Goal: Task Accomplishment & Management: Complete application form

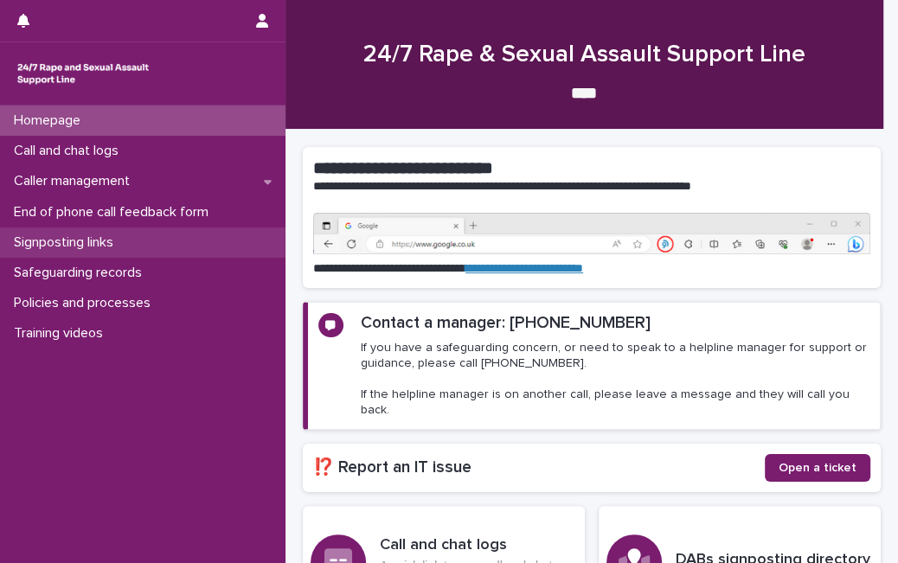
click at [158, 235] on div "Signposting links" at bounding box center [142, 243] width 285 height 30
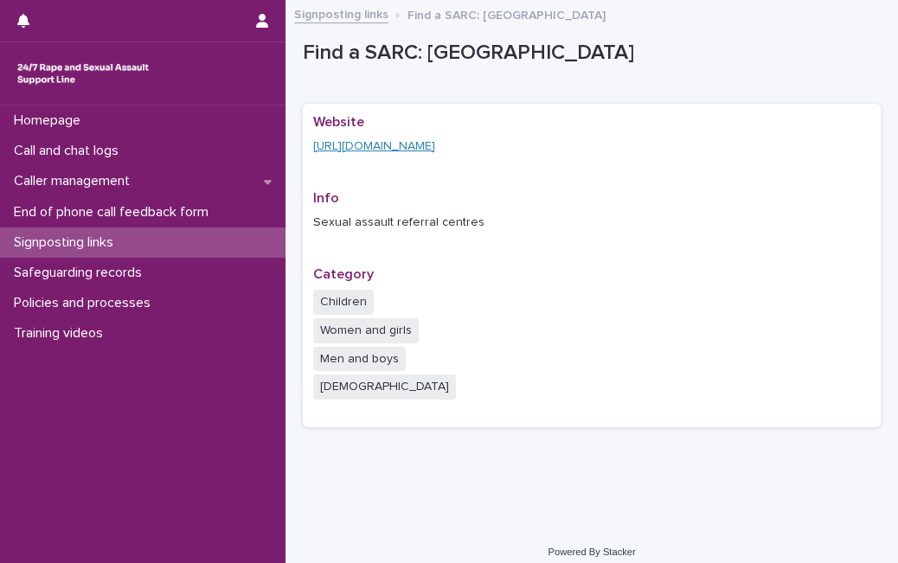
click at [435, 145] on link "[URL][DOMAIN_NAME]" at bounding box center [374, 146] width 122 height 12
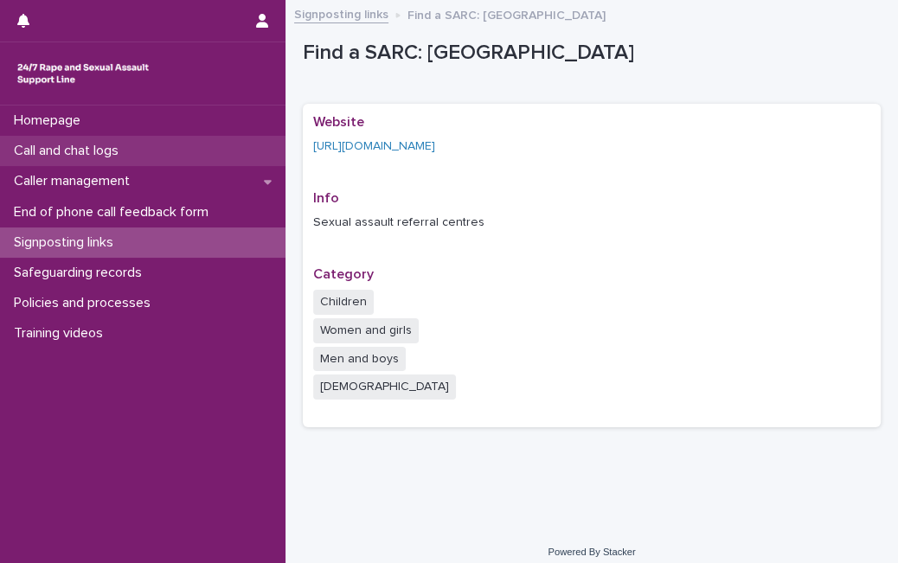
click at [139, 147] on div "Call and chat logs" at bounding box center [142, 151] width 285 height 30
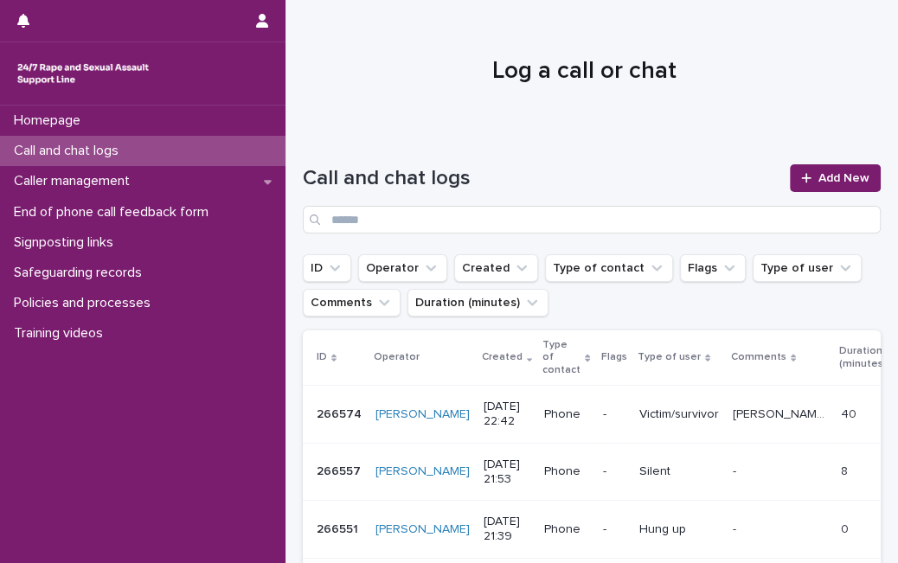
click at [831, 156] on div "Call and chat logs Add New" at bounding box center [592, 192] width 578 height 125
click at [830, 183] on span "Add New" at bounding box center [843, 178] width 51 height 12
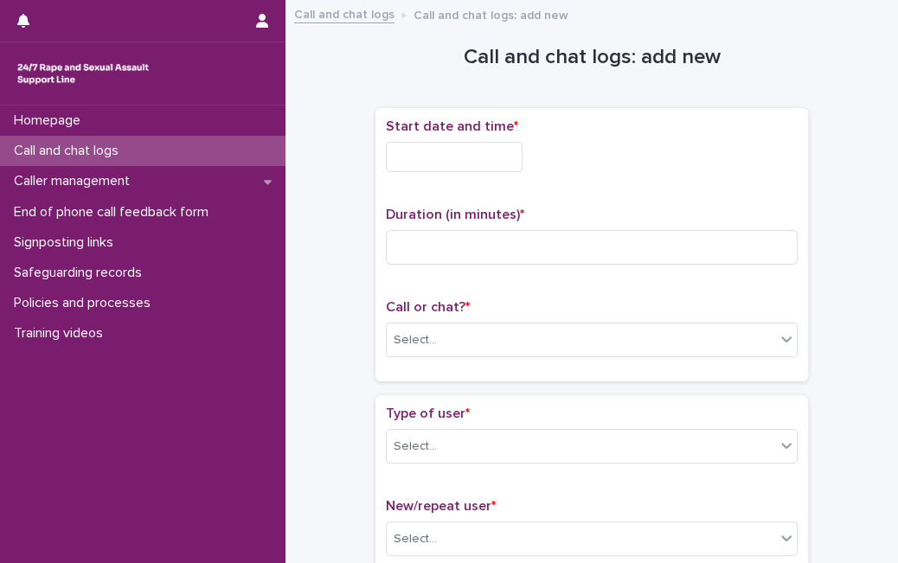
click at [480, 160] on input "text" at bounding box center [454, 157] width 137 height 30
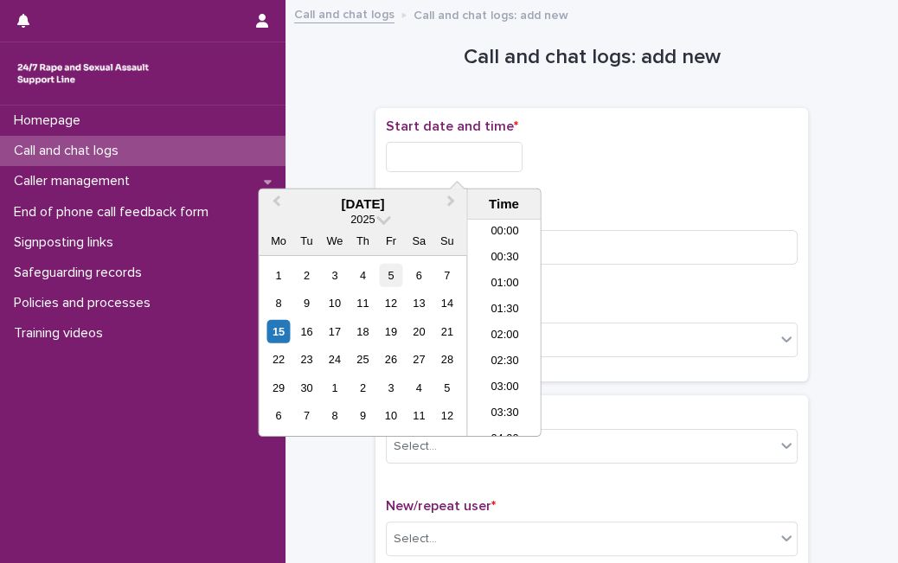
scroll to position [423, 0]
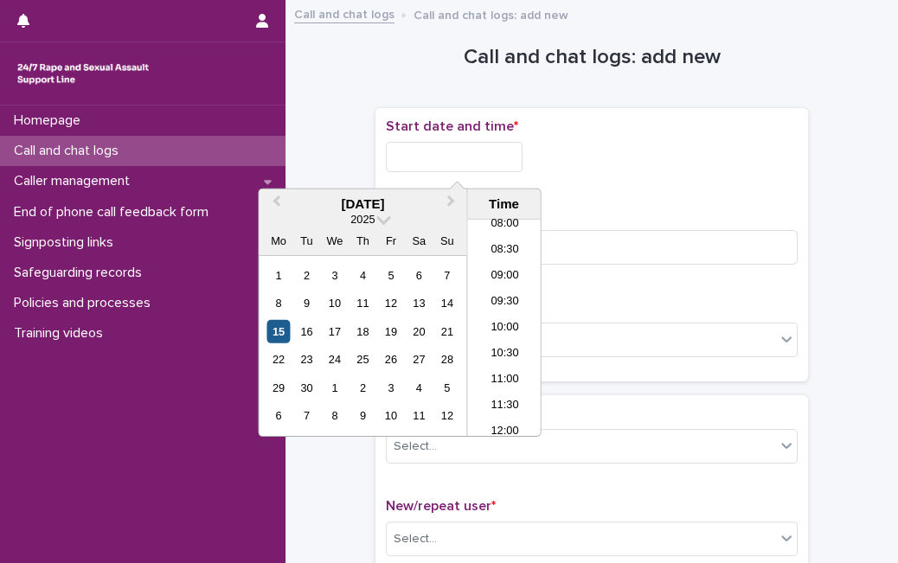
click at [266, 333] on div "15" at bounding box center [277, 331] width 23 height 23
click at [491, 153] on input "**********" at bounding box center [454, 157] width 137 height 30
type input "**********"
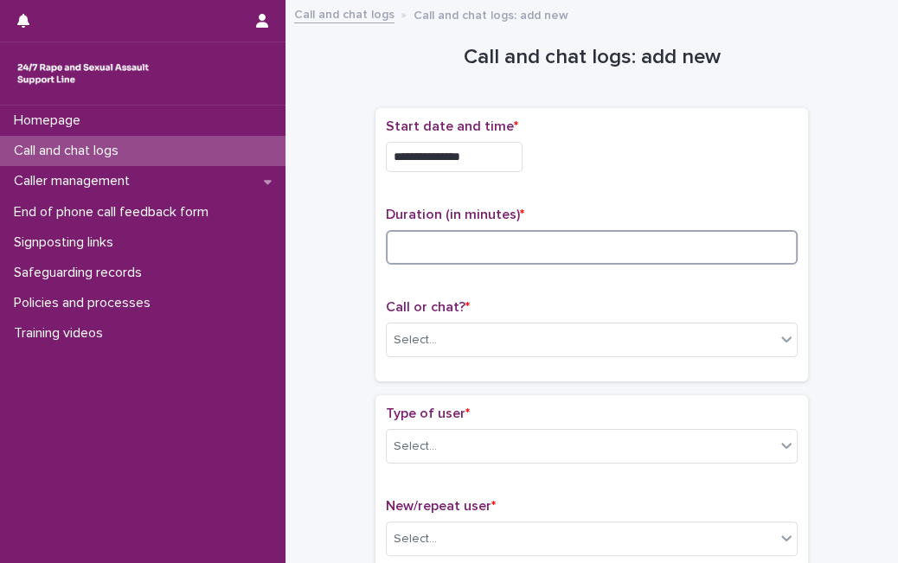
click at [553, 234] on input at bounding box center [592, 247] width 412 height 35
type input "**"
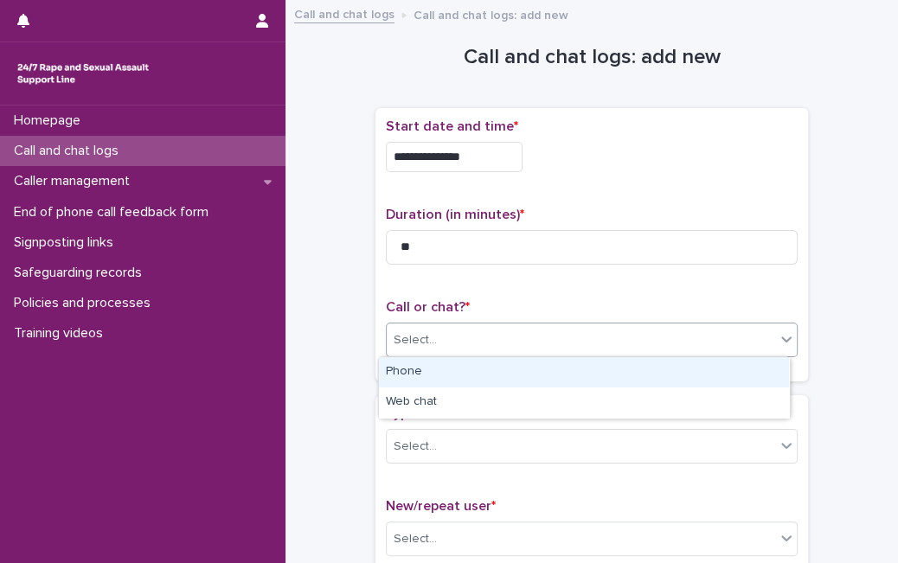
click at [503, 338] on div "Select..." at bounding box center [581, 340] width 388 height 29
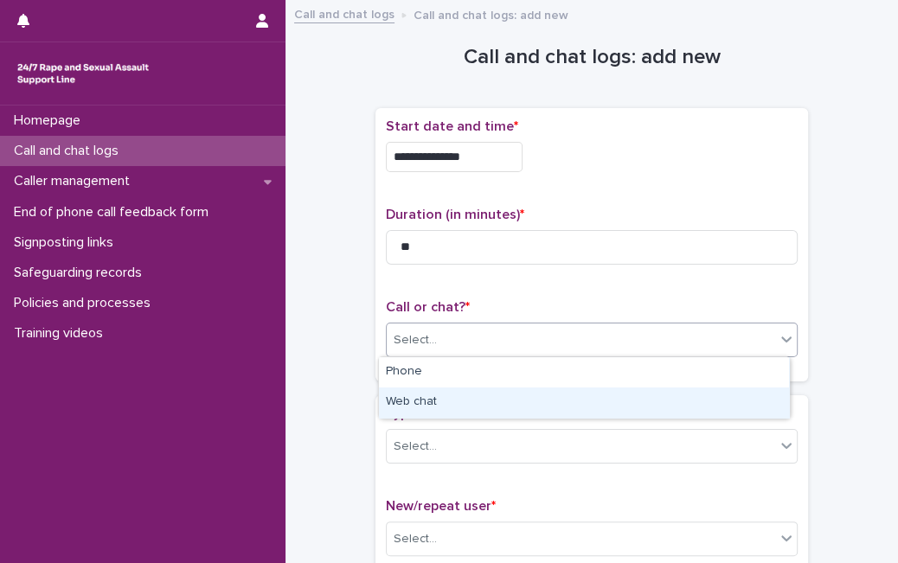
click at [482, 394] on div "Web chat" at bounding box center [584, 403] width 410 height 30
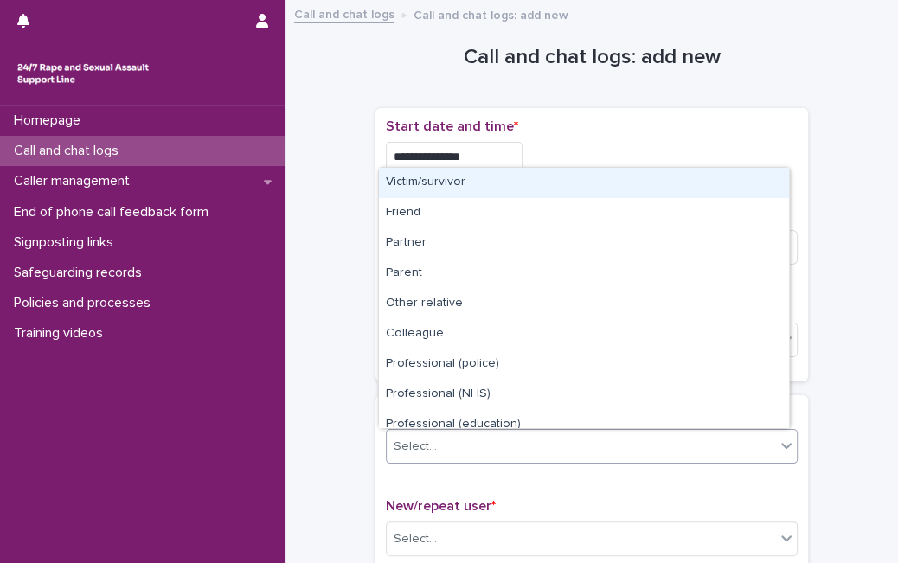
click at [459, 441] on div "Select..." at bounding box center [581, 447] width 388 height 29
click at [486, 189] on div "Victim/survivor" at bounding box center [584, 183] width 410 height 30
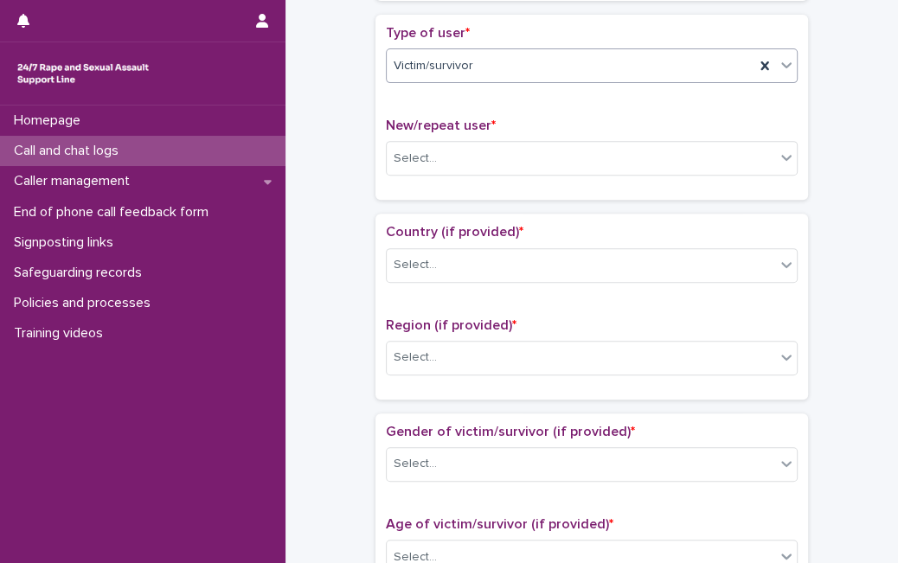
scroll to position [422, 0]
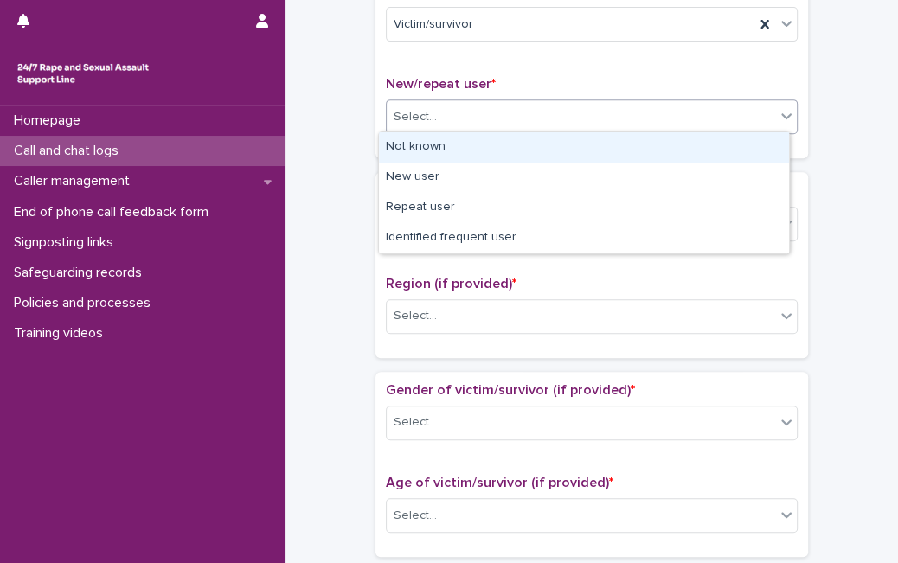
click at [766, 103] on div "Select..." at bounding box center [581, 117] width 388 height 29
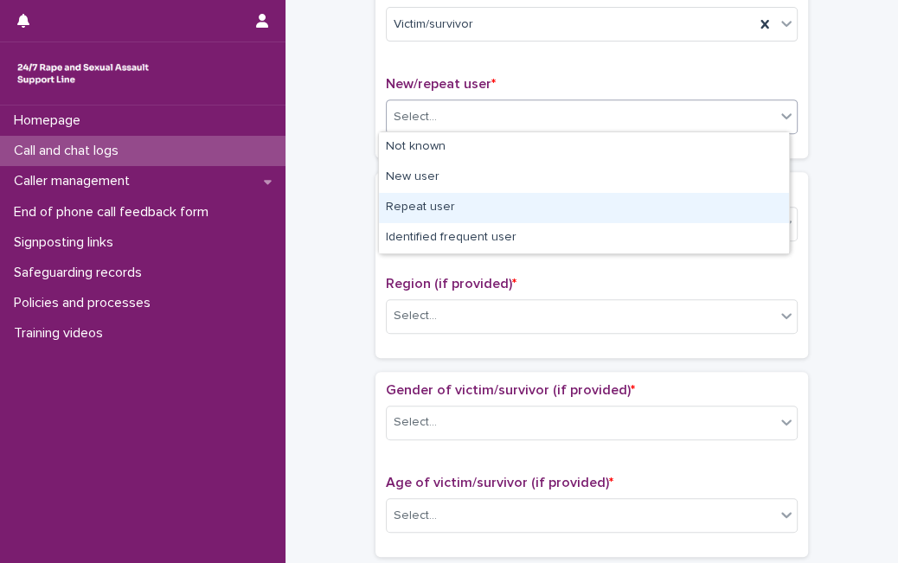
click at [652, 204] on div "Repeat user" at bounding box center [584, 208] width 410 height 30
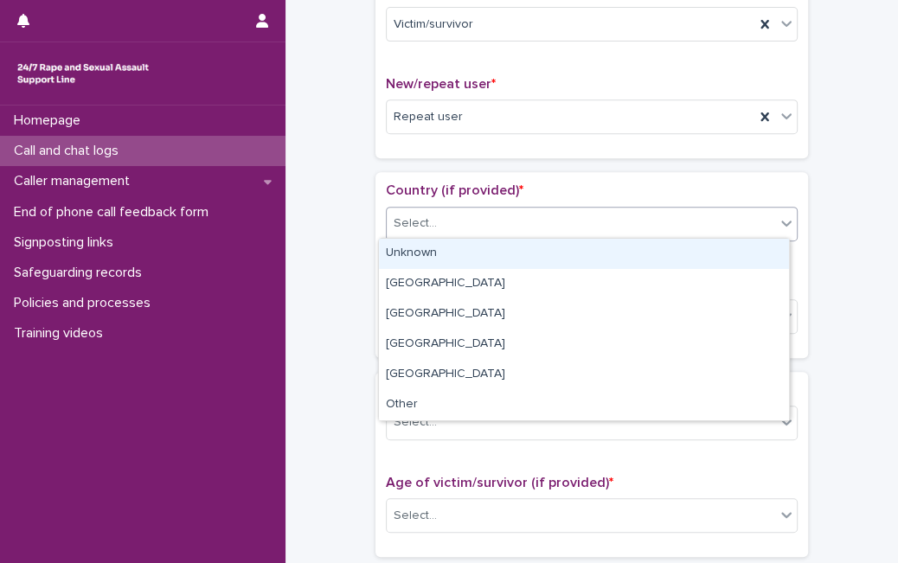
click at [466, 211] on div "Select..." at bounding box center [581, 223] width 388 height 29
click at [454, 248] on div "Unknown" at bounding box center [584, 254] width 410 height 30
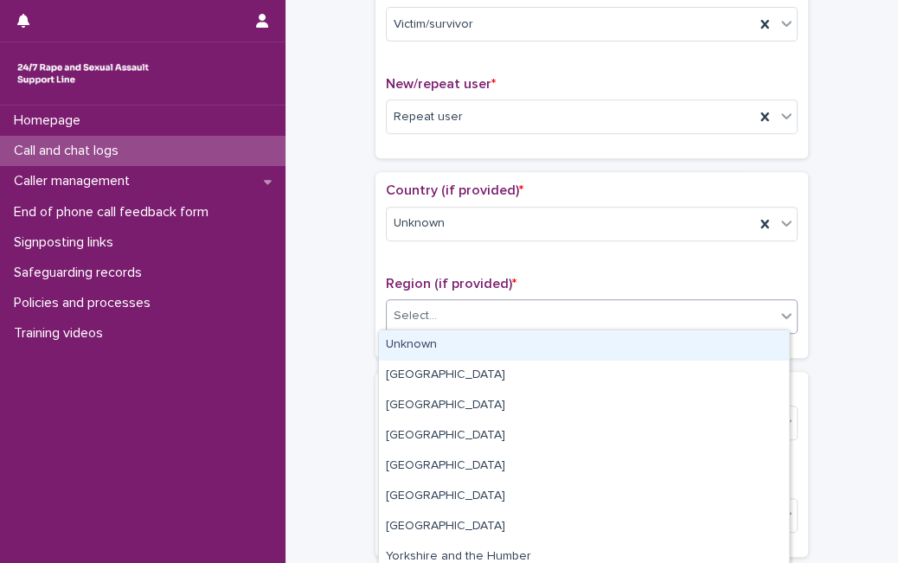
drag, startPoint x: 435, startPoint y: 306, endPoint x: 420, endPoint y: 359, distance: 55.0
click at [420, 359] on body "**********" at bounding box center [449, 281] width 898 height 563
click at [420, 359] on div "Unknown" at bounding box center [584, 345] width 410 height 30
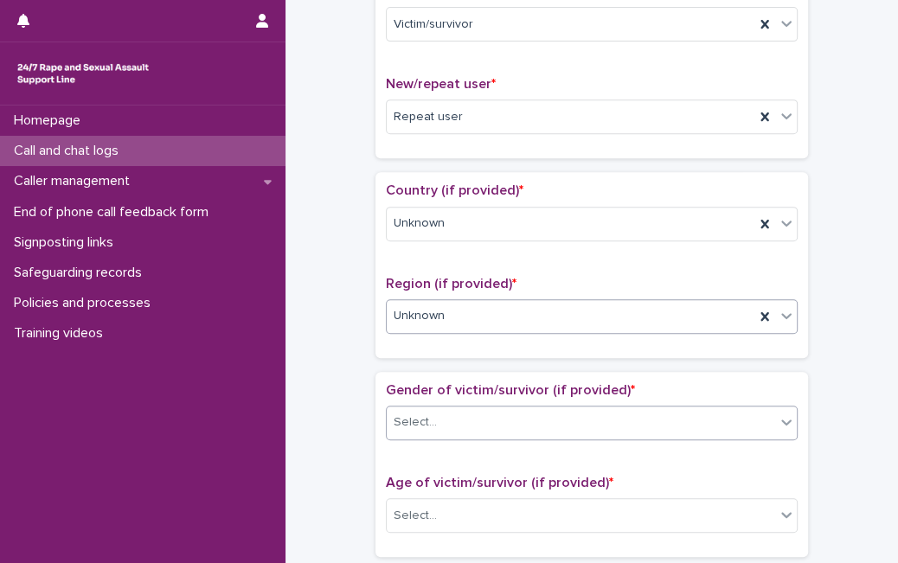
click at [426, 429] on div "Select..." at bounding box center [581, 422] width 388 height 29
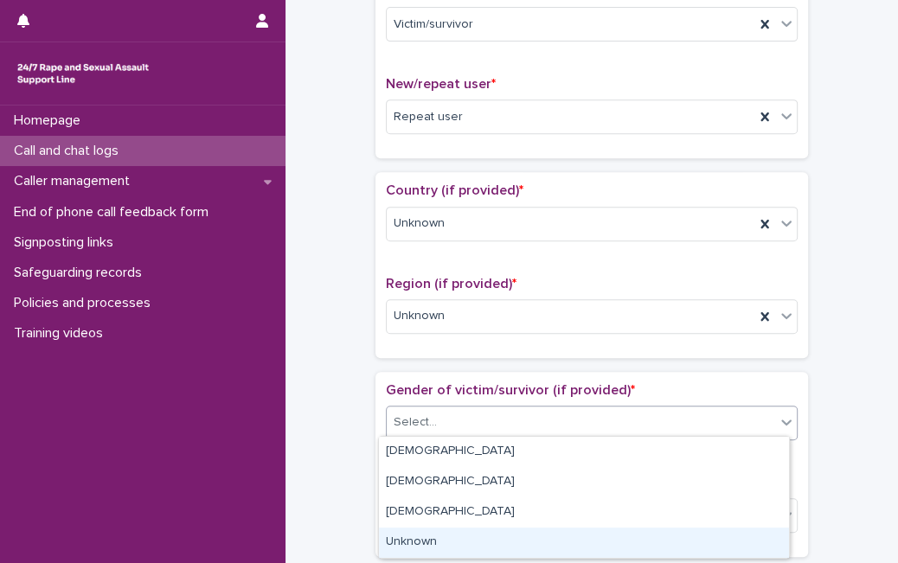
drag, startPoint x: 451, startPoint y: 524, endPoint x: 459, endPoint y: 525, distance: 8.7
click at [458, 542] on div "Unknown" at bounding box center [584, 543] width 410 height 30
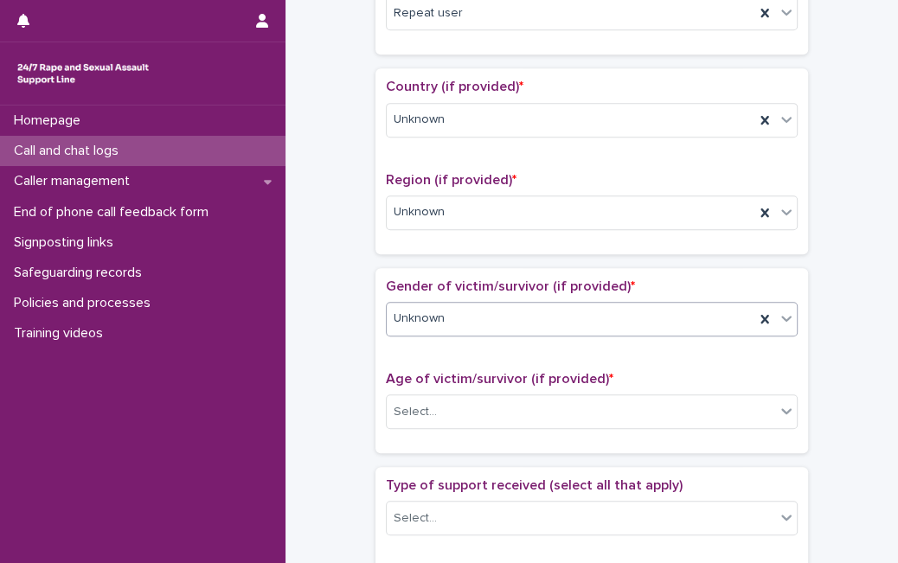
scroll to position [541, 0]
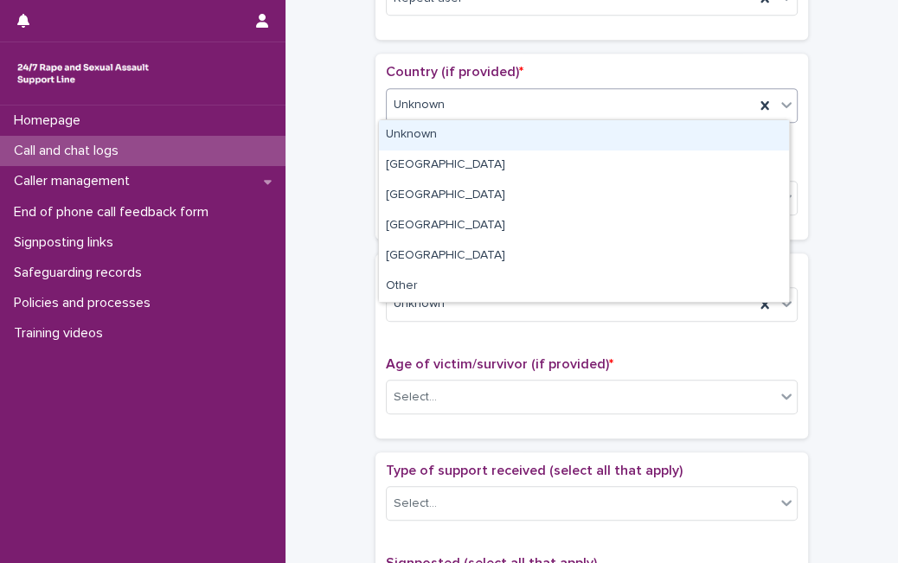
click at [718, 115] on div "Unknown" at bounding box center [571, 105] width 368 height 29
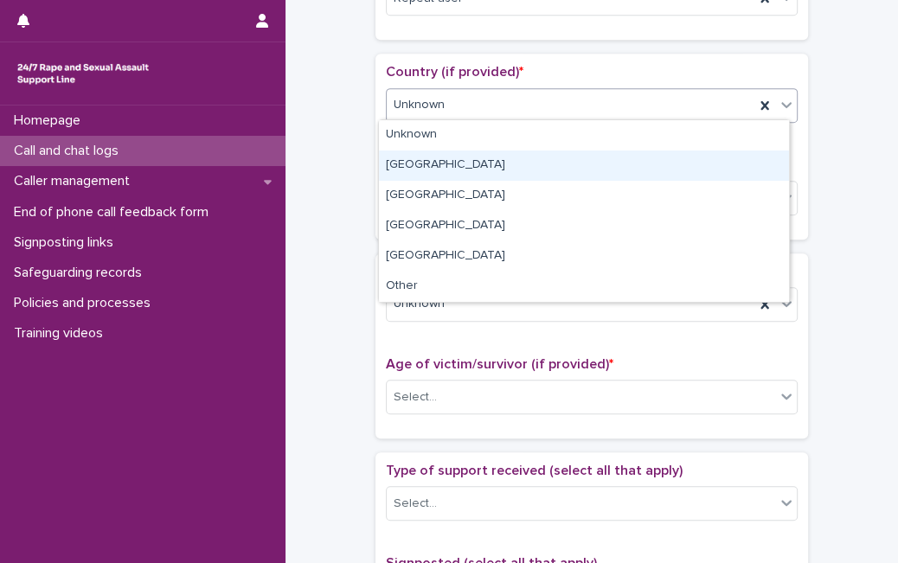
click at [638, 173] on div "[GEOGRAPHIC_DATA]" at bounding box center [584, 166] width 410 height 30
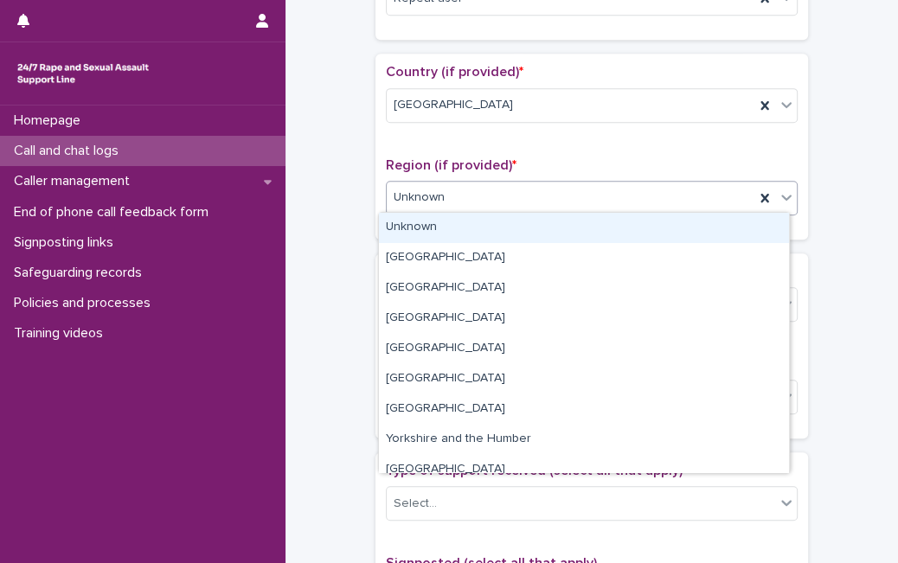
click at [612, 203] on div "Unknown" at bounding box center [571, 197] width 368 height 29
click at [547, 193] on div "Unknown" at bounding box center [571, 197] width 368 height 29
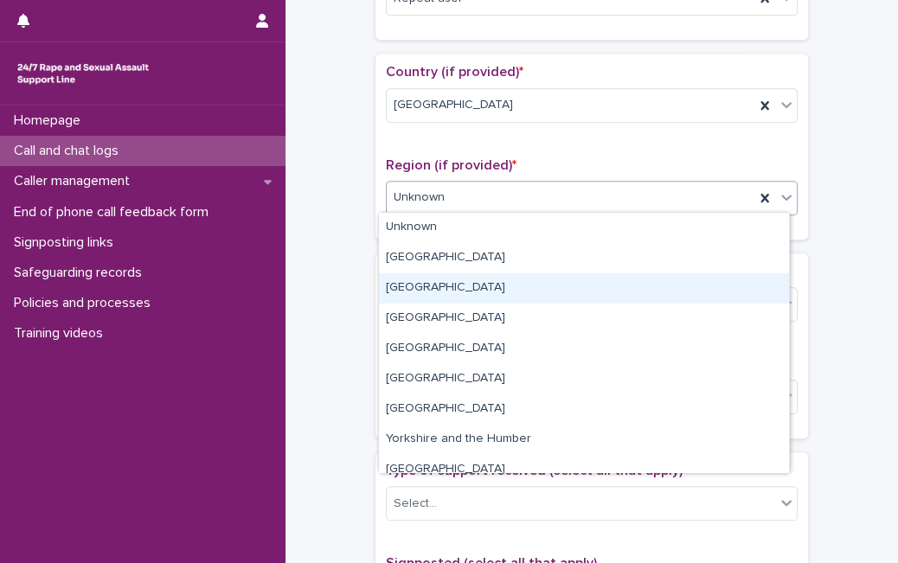
click at [583, 286] on div "[GEOGRAPHIC_DATA]" at bounding box center [584, 288] width 410 height 30
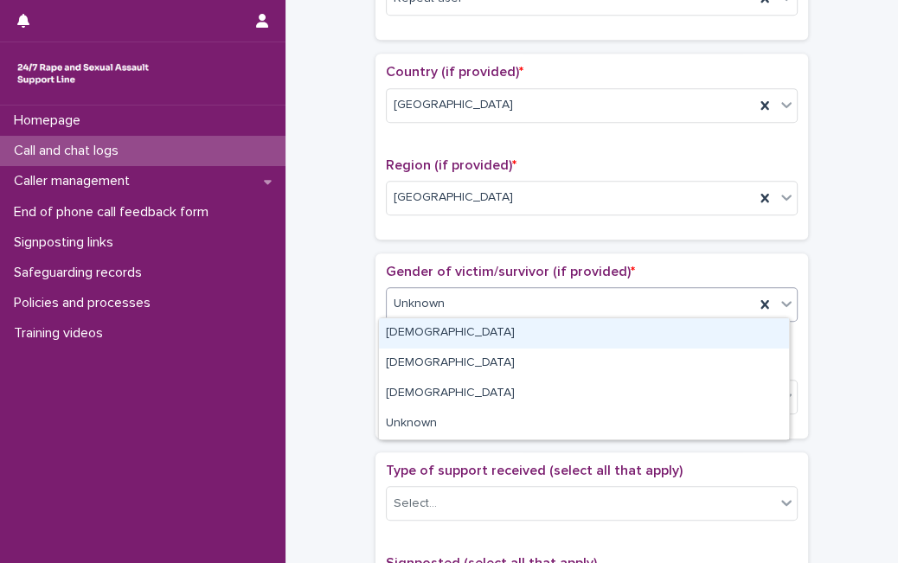
click at [583, 290] on div "Unknown" at bounding box center [571, 304] width 368 height 29
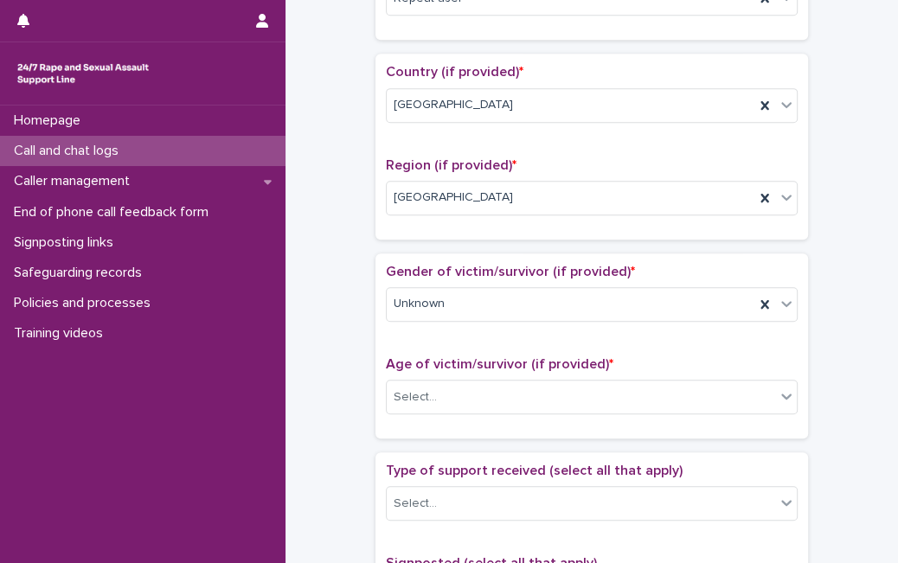
click at [728, 253] on div "Gender of victim/survivor (if provided) * Unknown Age of victim/survivor (if pr…" at bounding box center [591, 345] width 433 height 185
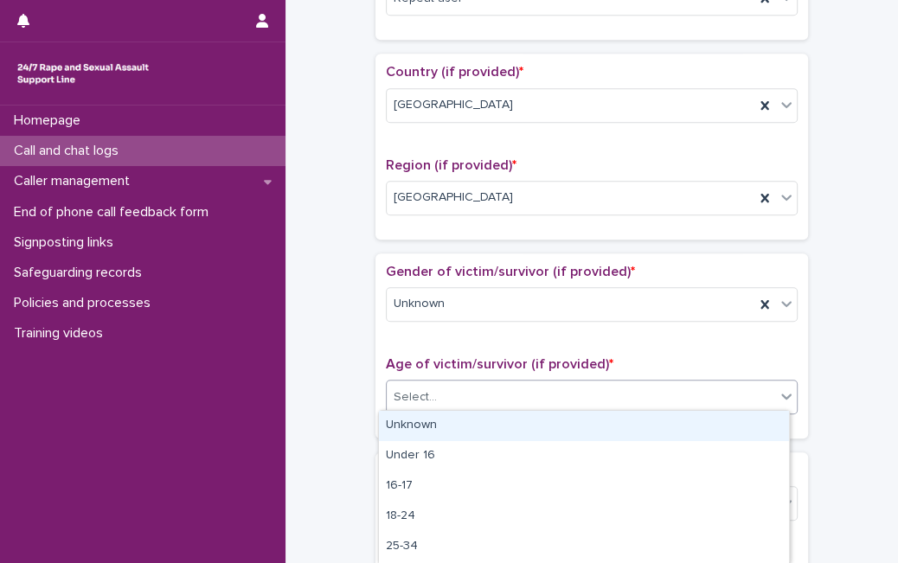
click at [600, 388] on div "Select..." at bounding box center [581, 397] width 388 height 29
click at [568, 424] on div "Unknown" at bounding box center [584, 426] width 410 height 30
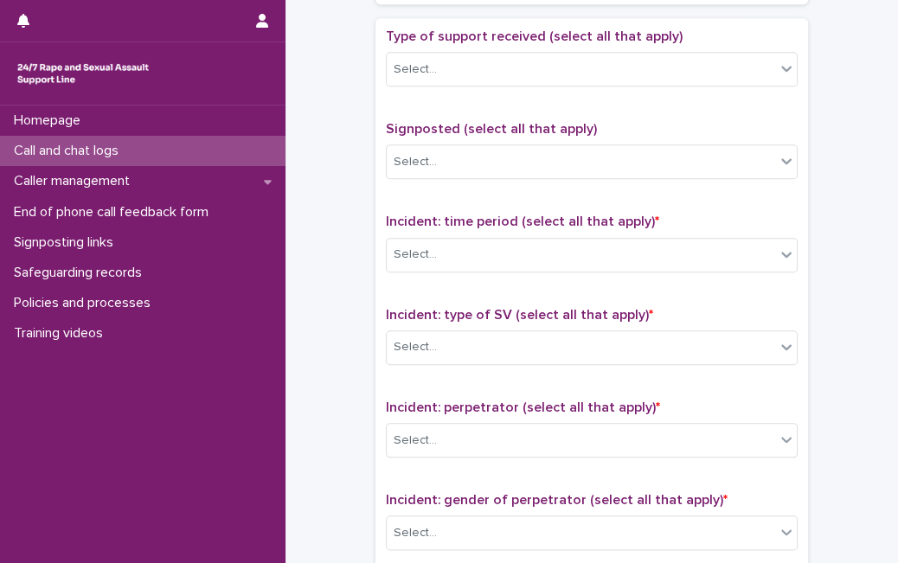
scroll to position [956, 0]
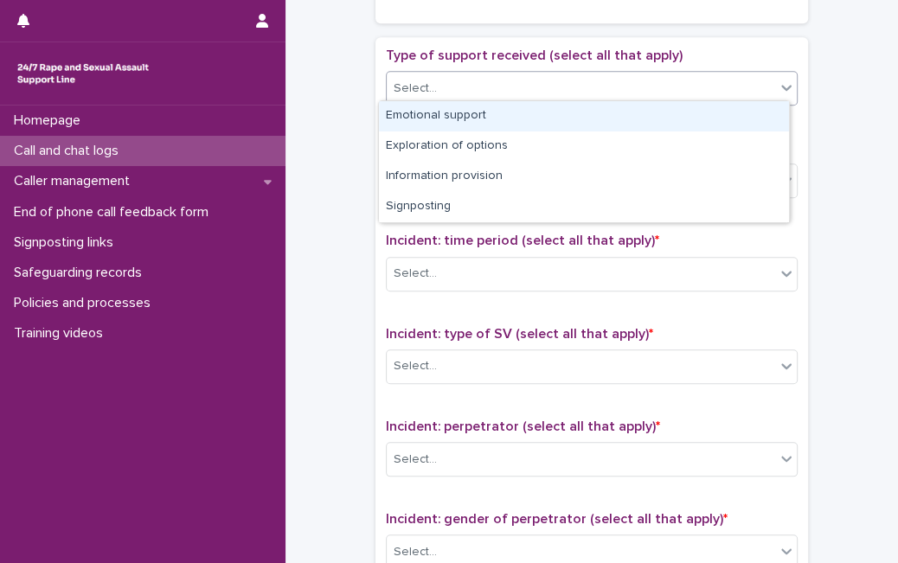
click at [693, 85] on div "Select..." at bounding box center [581, 88] width 388 height 29
click at [626, 117] on div "Emotional support" at bounding box center [584, 116] width 410 height 30
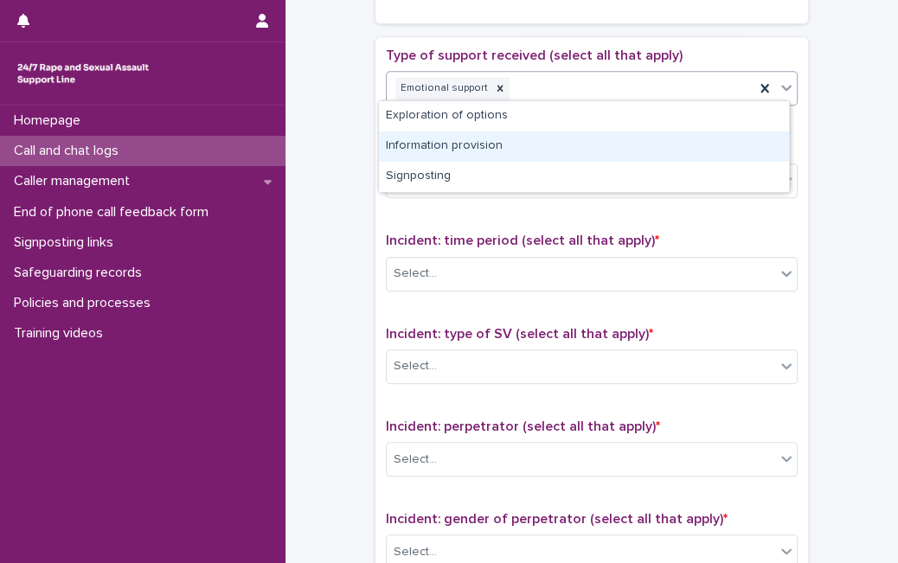
drag, startPoint x: 776, startPoint y: 89, endPoint x: 687, endPoint y: 157, distance: 112.3
click at [687, 157] on body "**********" at bounding box center [449, 281] width 898 height 563
click at [687, 157] on div "Information provision" at bounding box center [584, 146] width 410 height 30
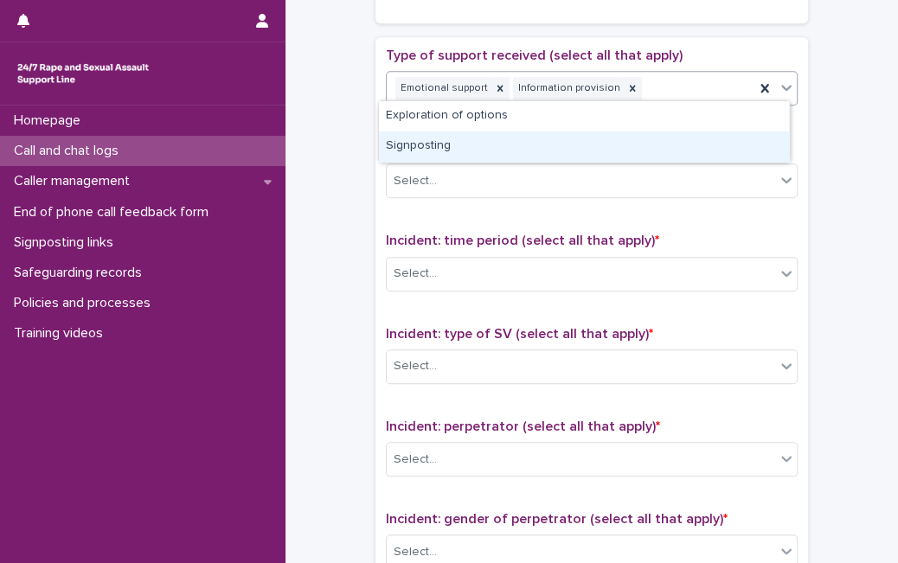
drag, startPoint x: 779, startPoint y: 93, endPoint x: 701, endPoint y: 159, distance: 102.6
click at [701, 159] on body "**********" at bounding box center [449, 281] width 898 height 563
click at [701, 159] on div "Signposting" at bounding box center [584, 146] width 410 height 30
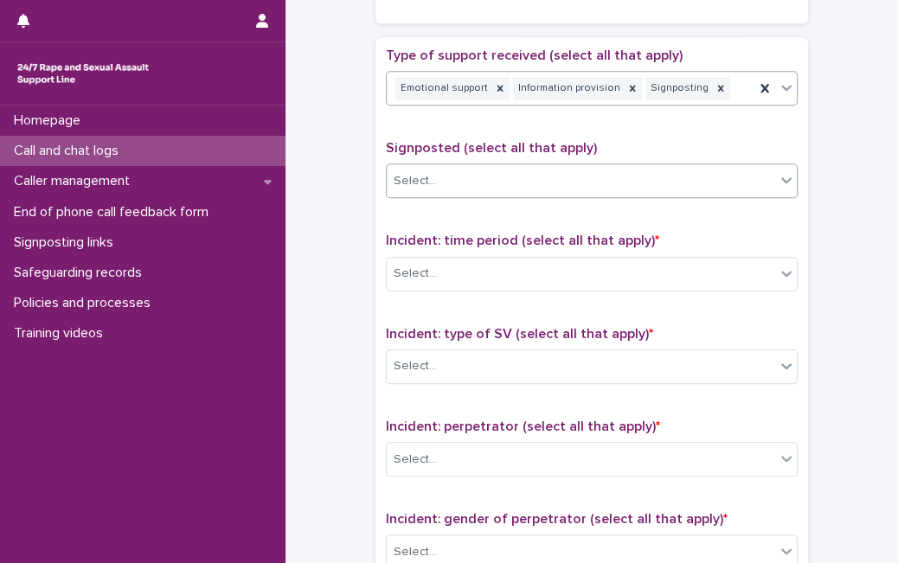
click at [661, 191] on div "Select..." at bounding box center [592, 181] width 412 height 35
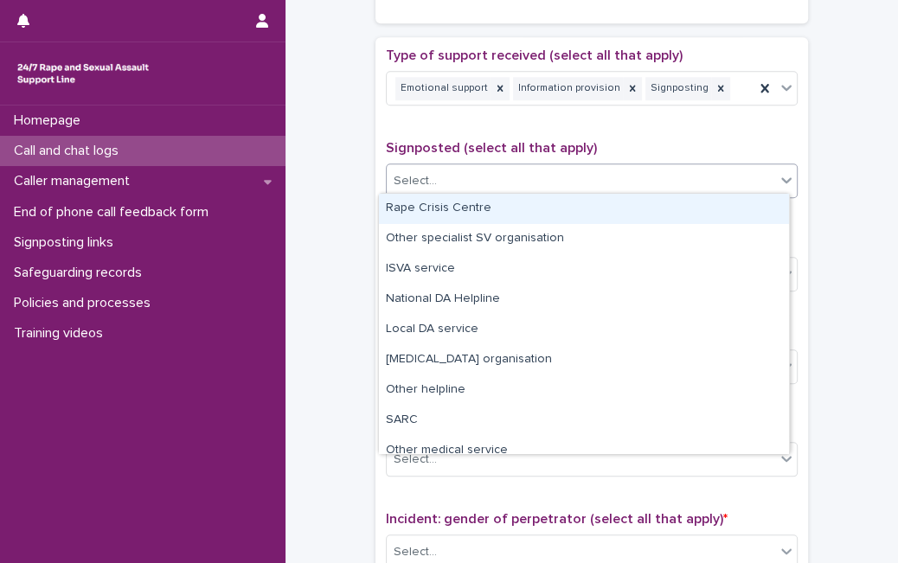
click at [630, 208] on div "Rape Crisis Centre" at bounding box center [584, 209] width 410 height 30
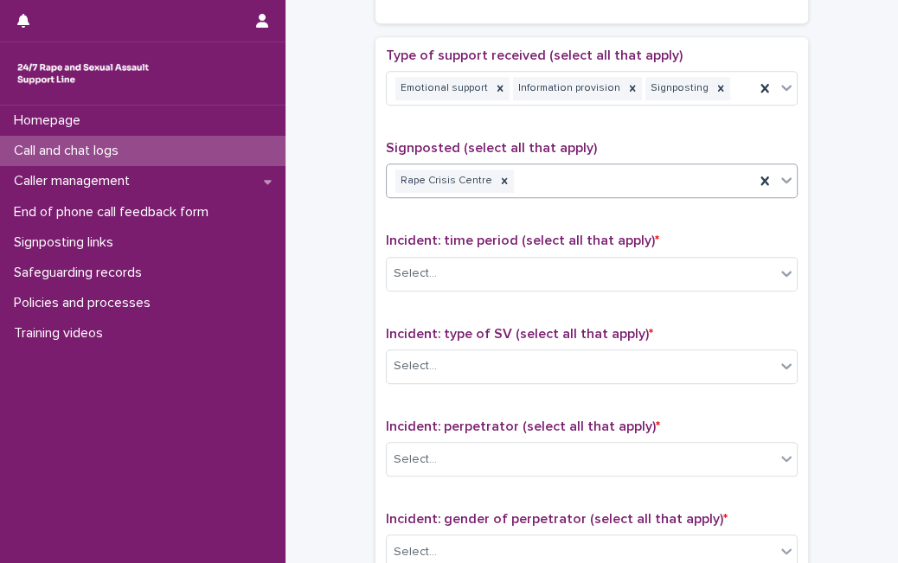
click at [781, 179] on icon at bounding box center [786, 179] width 17 height 17
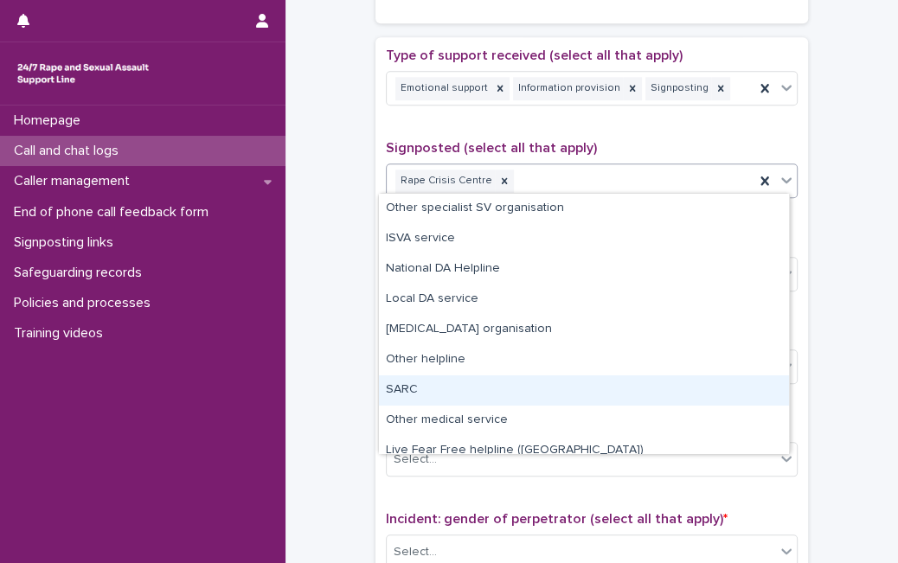
click at [505, 393] on div "SARC" at bounding box center [584, 390] width 410 height 30
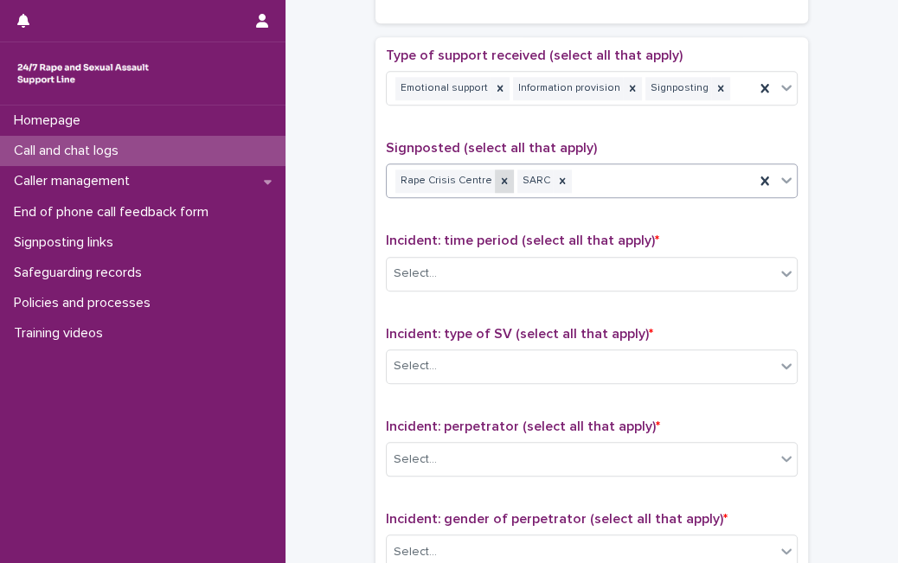
click at [498, 178] on icon at bounding box center [504, 181] width 12 height 12
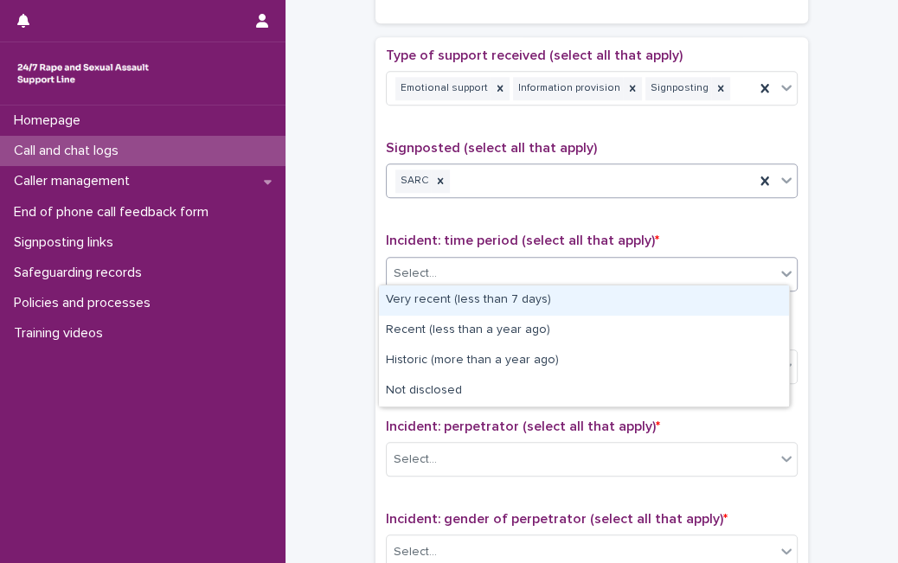
click at [489, 262] on div "Select..." at bounding box center [581, 274] width 388 height 29
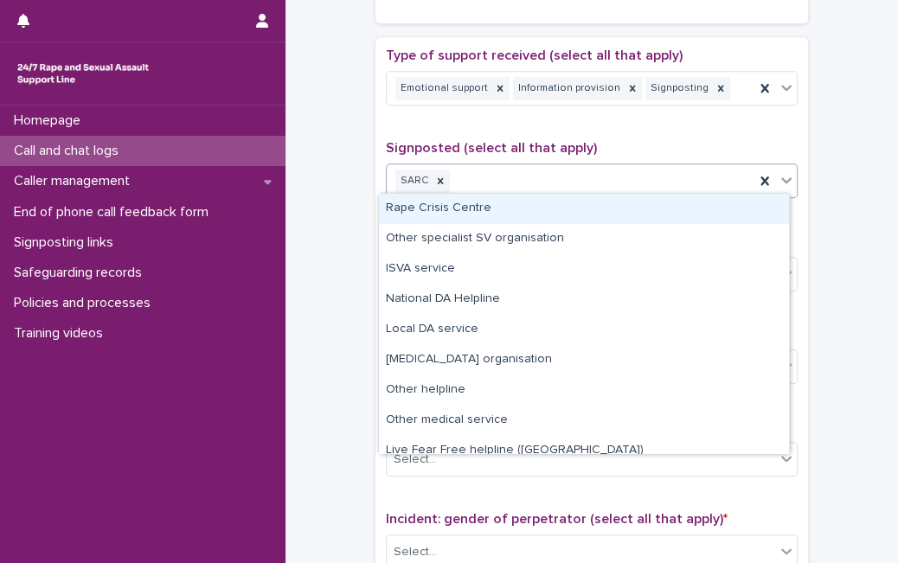
click at [778, 180] on icon at bounding box center [786, 179] width 17 height 17
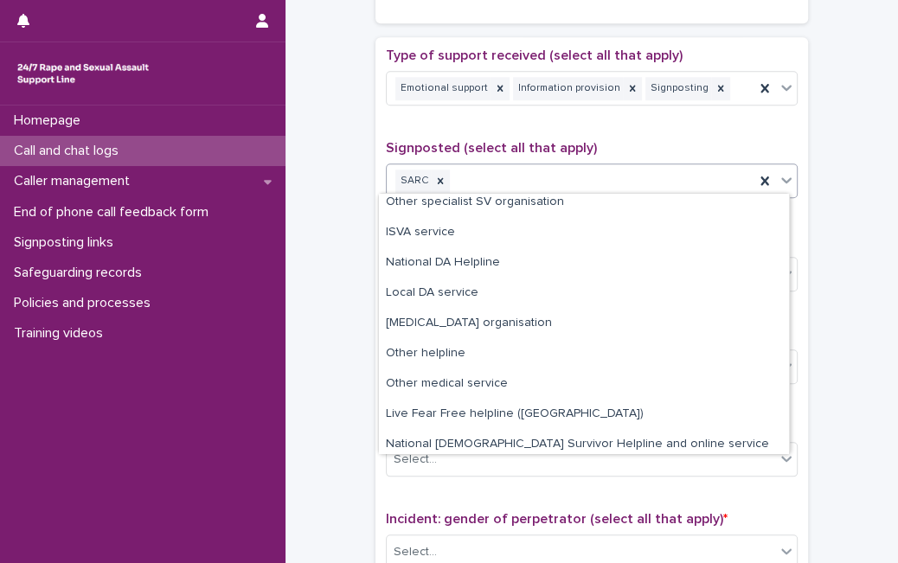
scroll to position [74, 0]
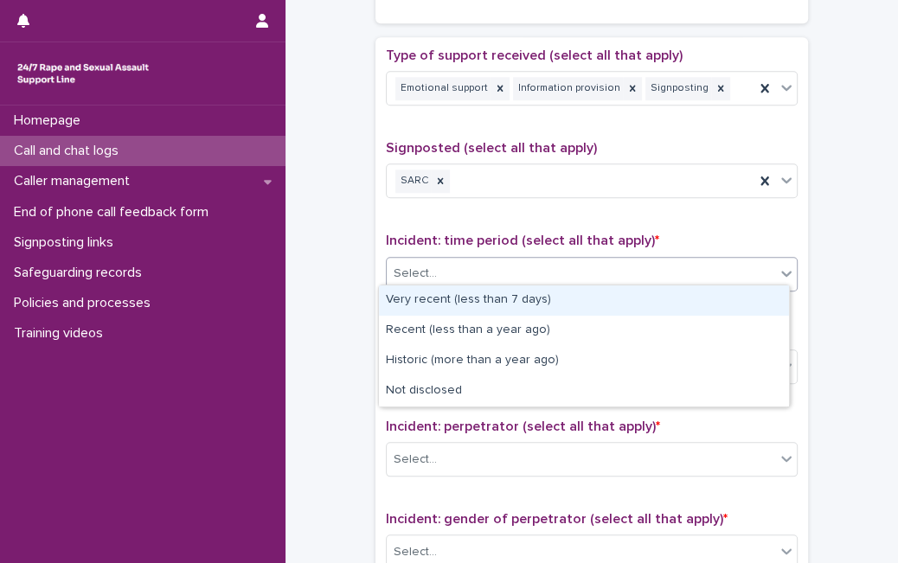
click at [659, 263] on div "Select..." at bounding box center [581, 274] width 388 height 29
click at [571, 308] on div "Very recent (less than 7 days)" at bounding box center [584, 300] width 410 height 30
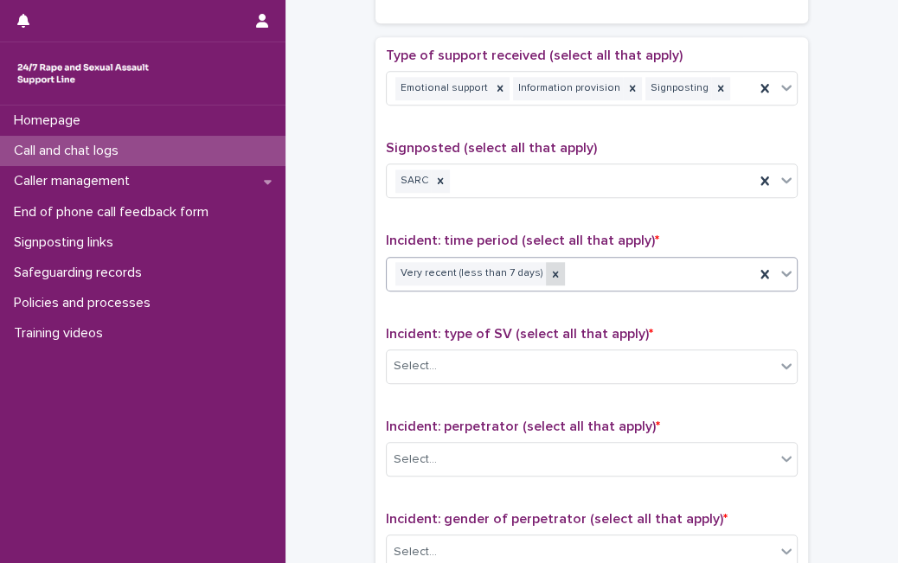
click at [549, 268] on icon at bounding box center [555, 274] width 12 height 12
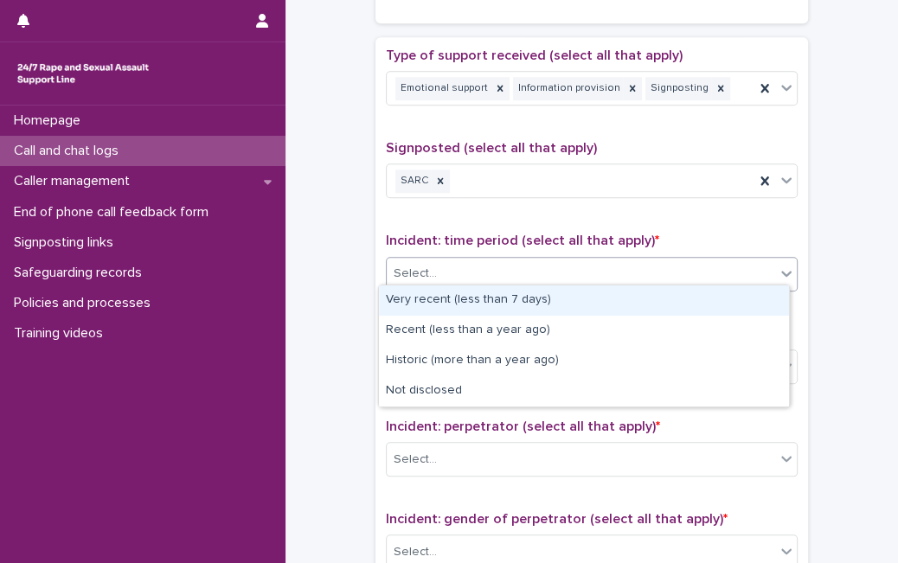
click at [539, 266] on div "Select..." at bounding box center [581, 274] width 388 height 29
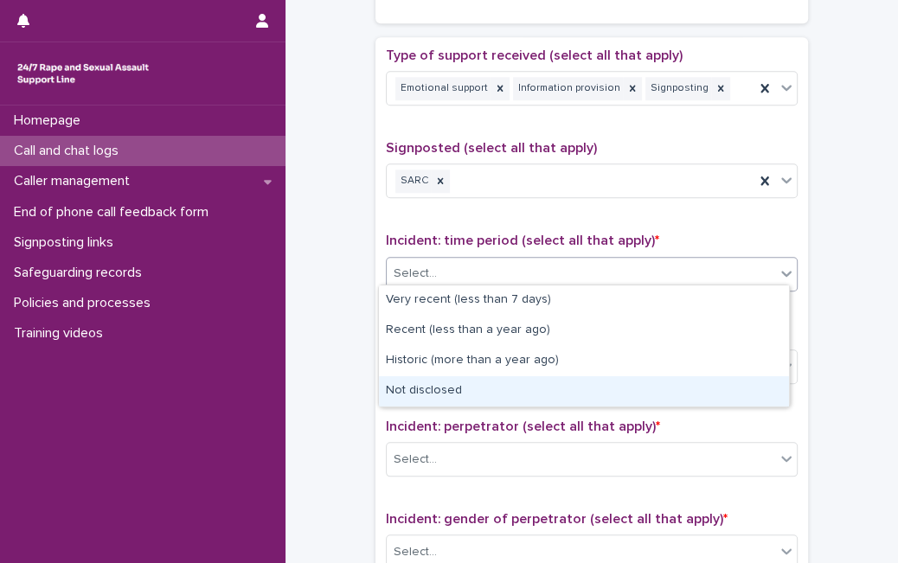
click at [465, 389] on div "Not disclosed" at bounding box center [584, 391] width 410 height 30
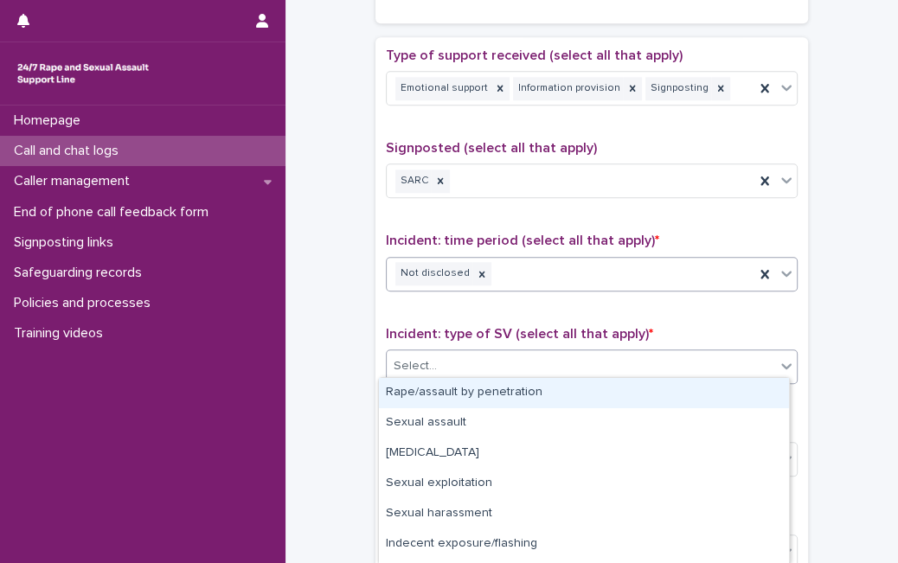
click at [481, 361] on div "Select..." at bounding box center [581, 366] width 388 height 29
click at [468, 407] on div "Rape/assault by penetration" at bounding box center [584, 393] width 410 height 30
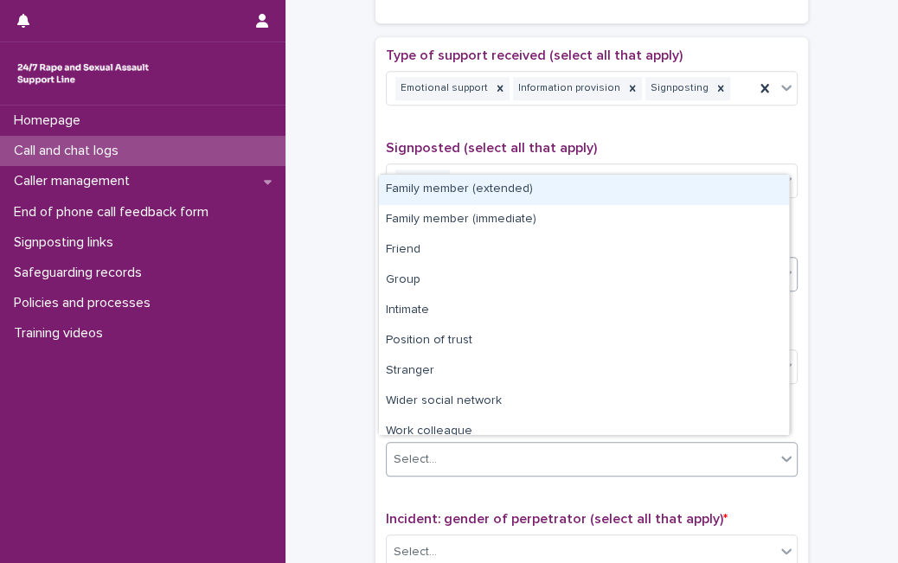
click at [468, 464] on div "Select..." at bounding box center [581, 460] width 388 height 29
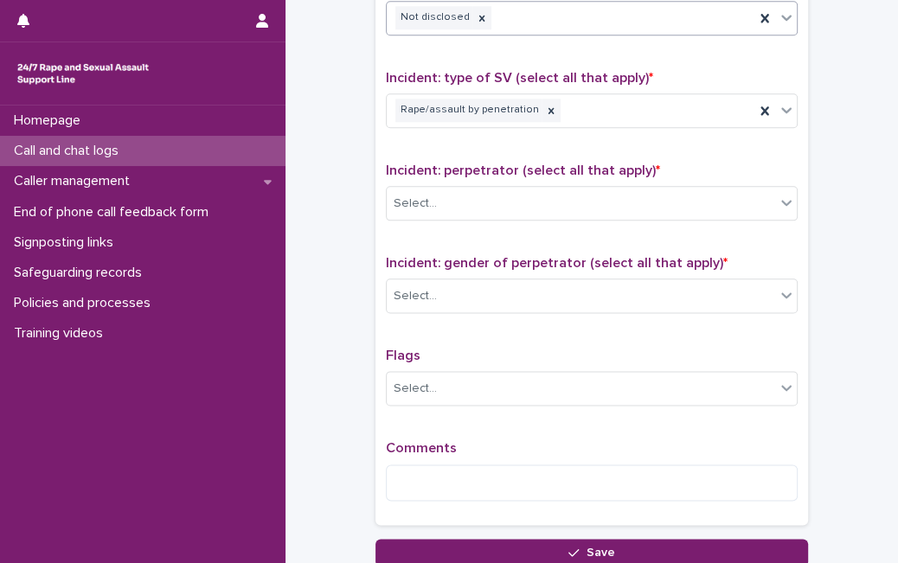
scroll to position [1247, 0]
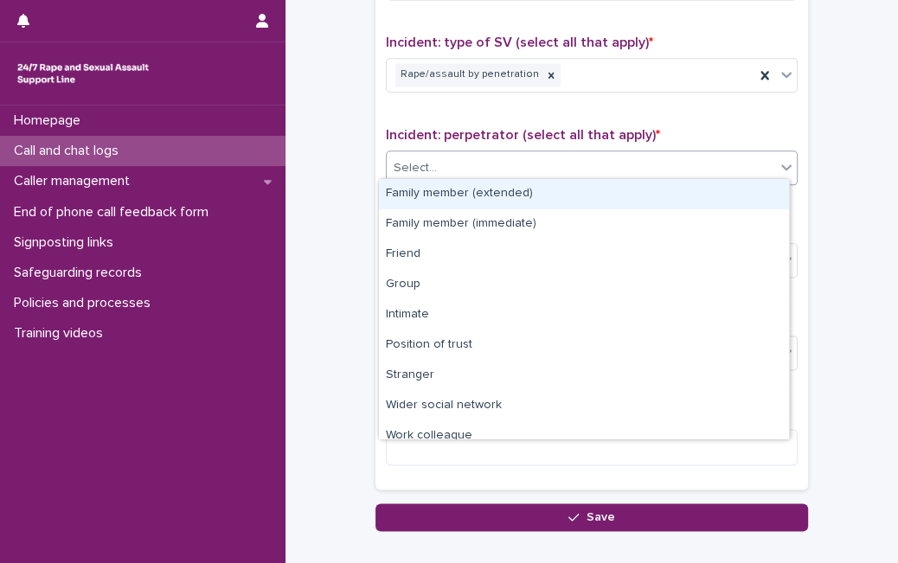
click at [742, 154] on div "Select..." at bounding box center [581, 168] width 388 height 29
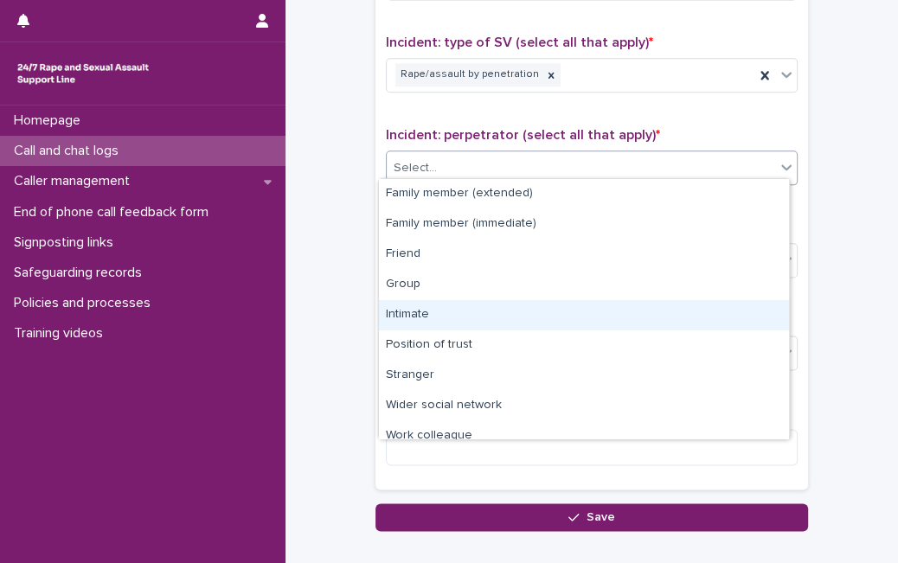
click at [547, 310] on div "Intimate" at bounding box center [584, 315] width 410 height 30
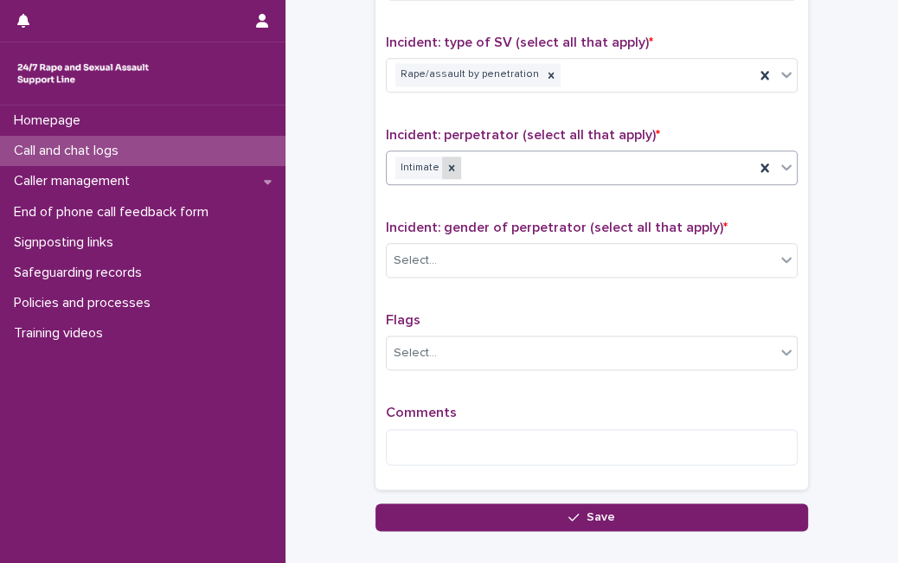
click at [446, 165] on icon at bounding box center [452, 168] width 12 height 12
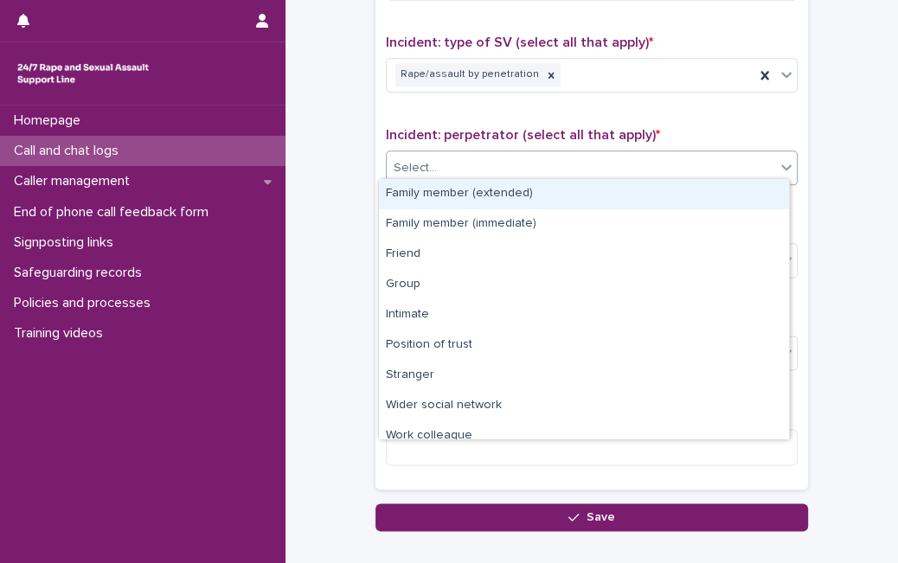
click at [439, 165] on div "Select..." at bounding box center [581, 168] width 388 height 29
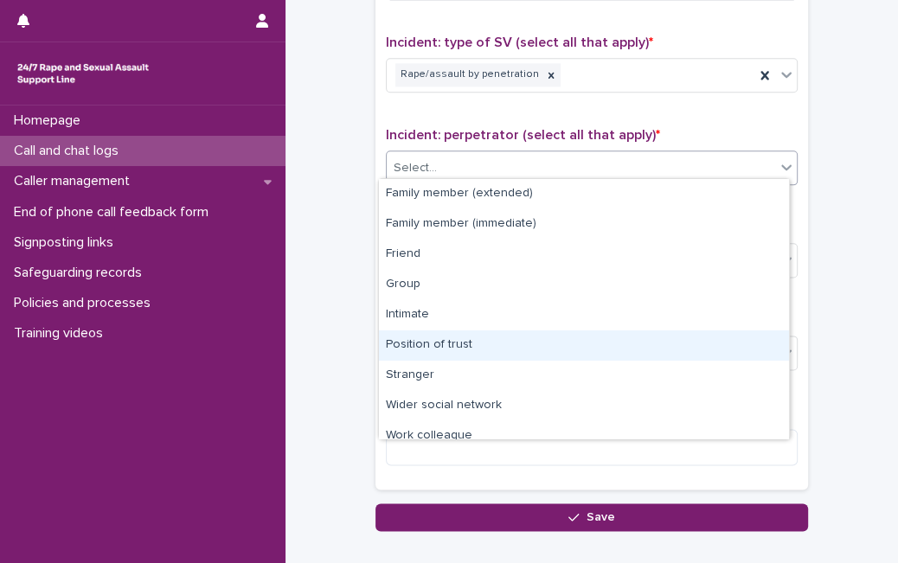
scroll to position [74, 0]
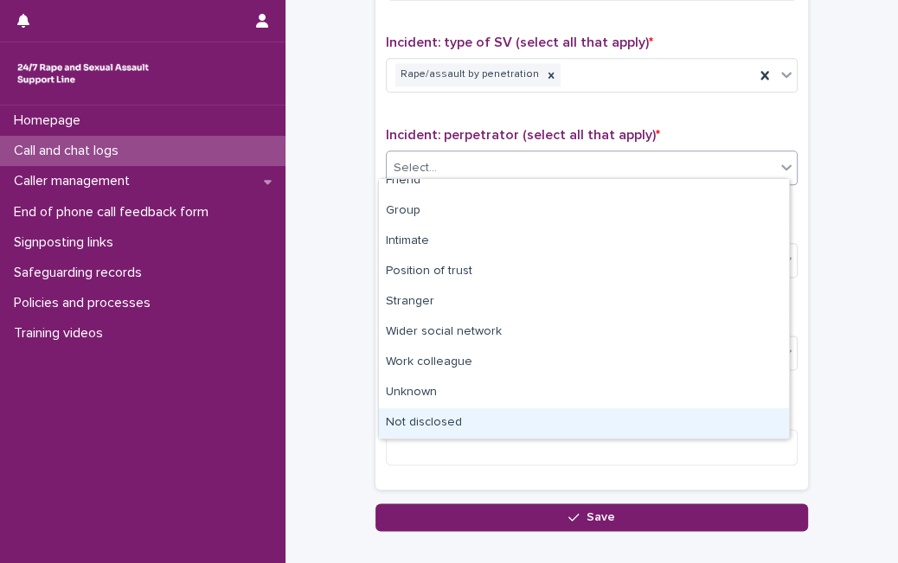
click at [716, 426] on div "Not disclosed" at bounding box center [584, 423] width 410 height 30
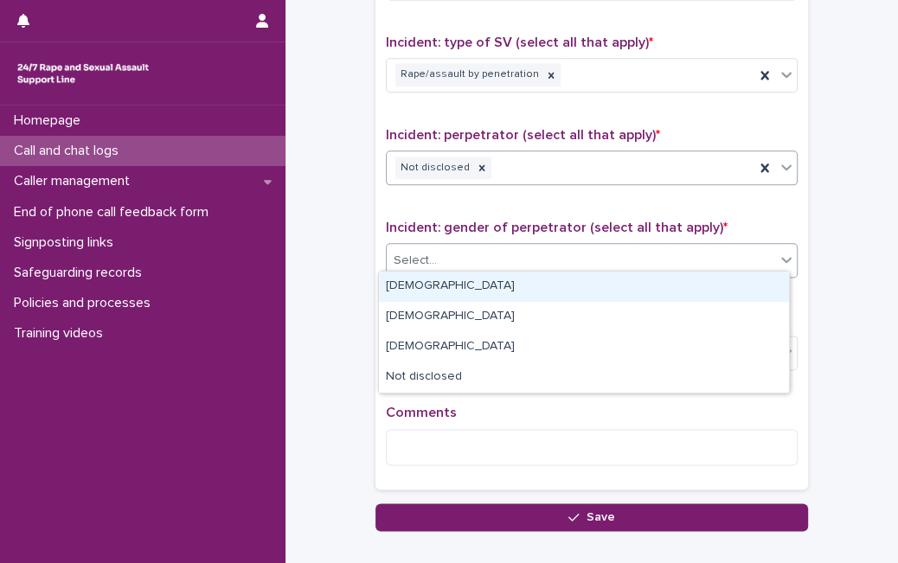
click at [637, 263] on div "Select..." at bounding box center [581, 261] width 388 height 29
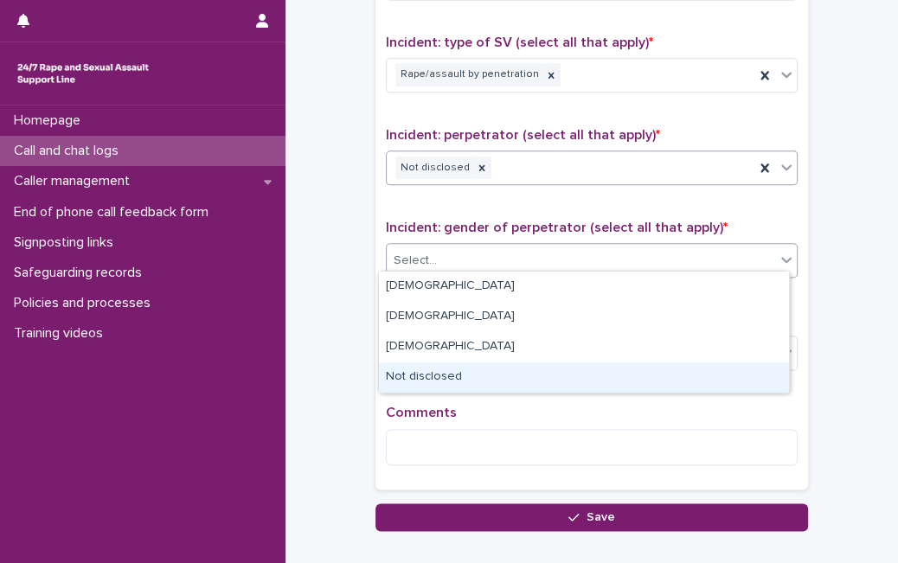
click at [568, 376] on div "Not disclosed" at bounding box center [584, 377] width 410 height 30
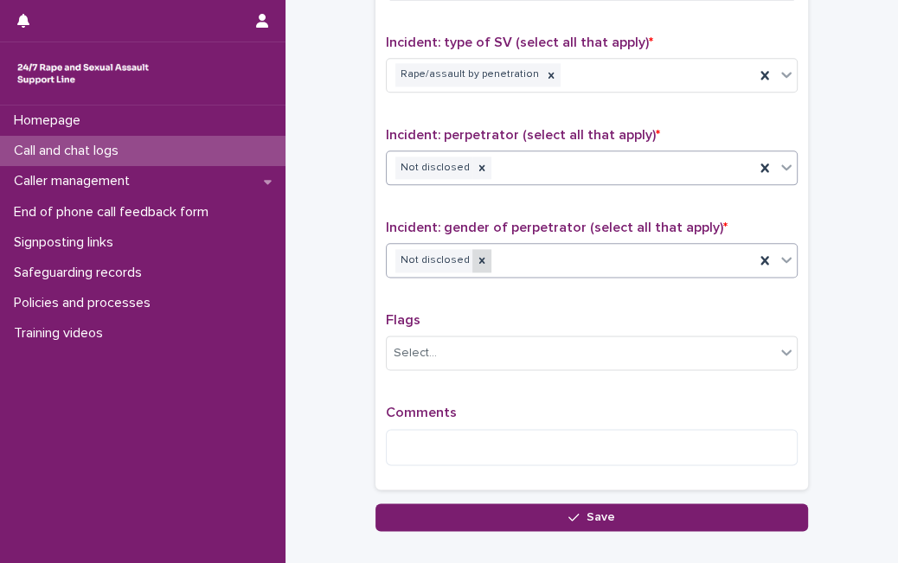
click at [479, 258] on icon at bounding box center [482, 261] width 6 height 6
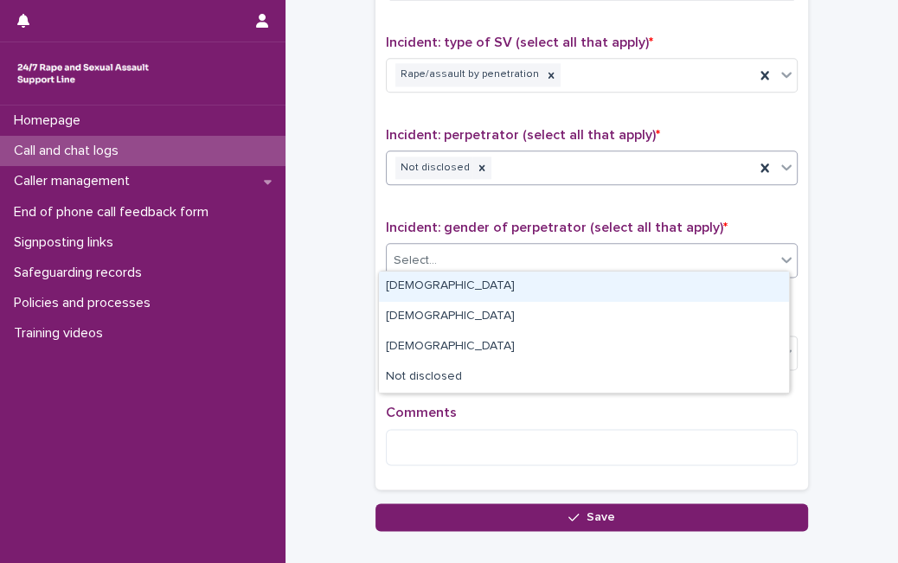
click at [469, 255] on div "Select..." at bounding box center [581, 261] width 388 height 29
click at [454, 283] on div "[DEMOGRAPHIC_DATA]" at bounding box center [584, 287] width 410 height 30
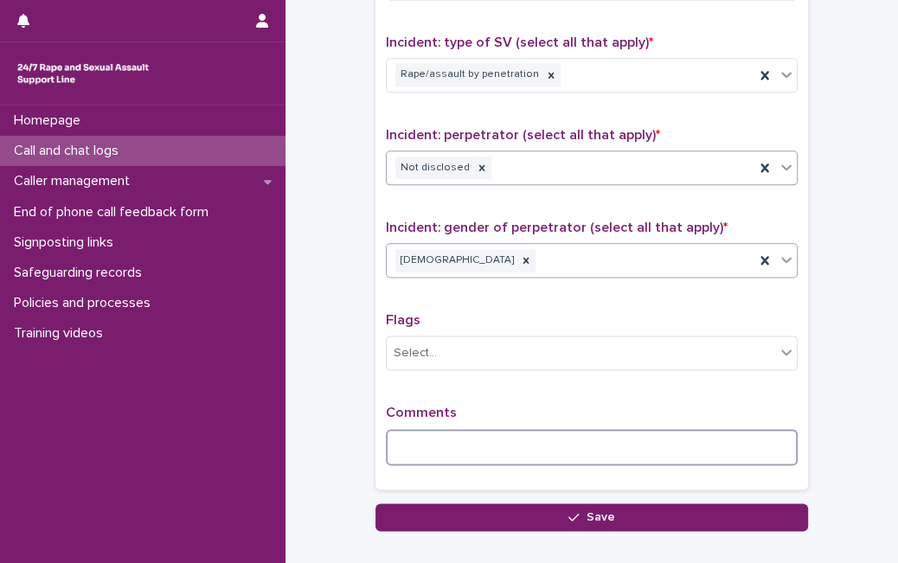
click at [445, 452] on textarea at bounding box center [592, 447] width 412 height 36
click at [576, 429] on textarea at bounding box center [592, 447] width 412 height 36
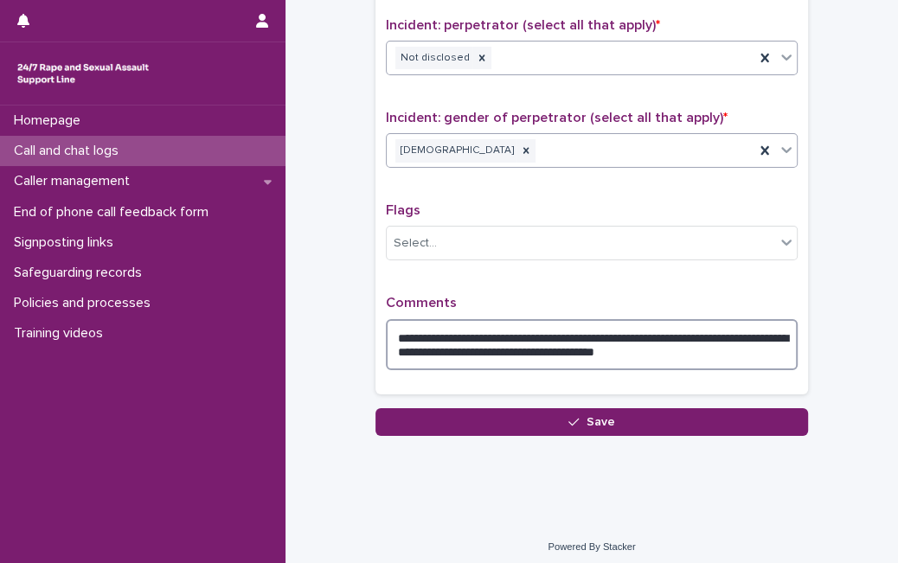
scroll to position [0, 0]
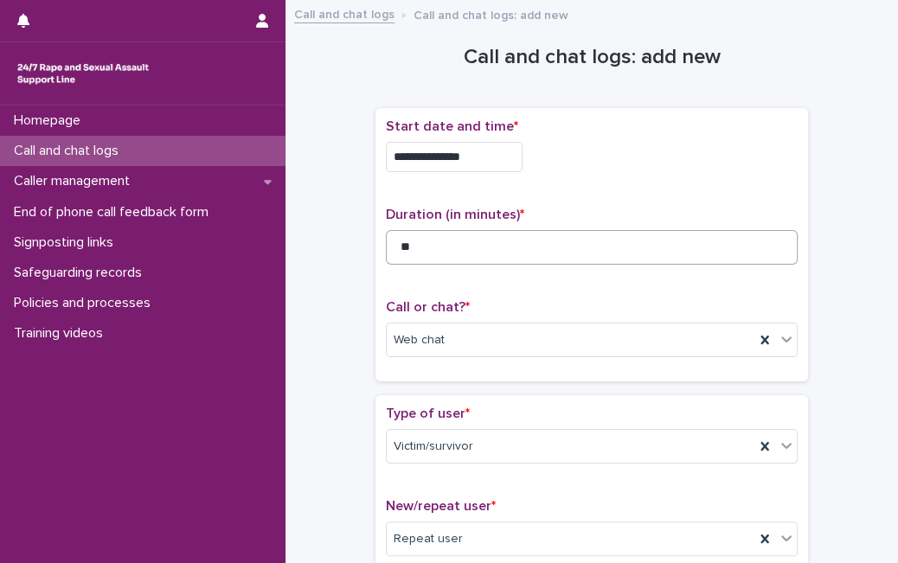
type textarea "**********"
click at [530, 244] on input "**" at bounding box center [592, 247] width 412 height 35
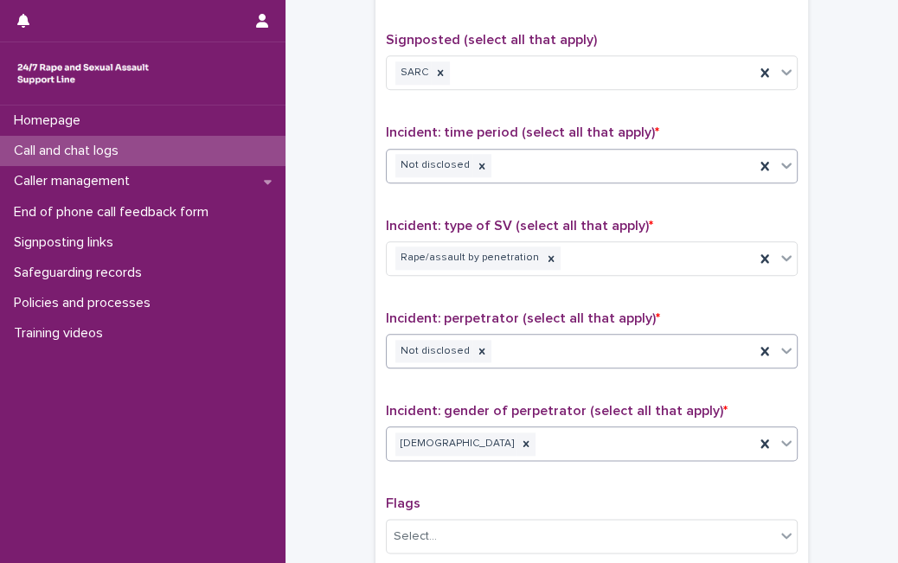
scroll to position [1357, 0]
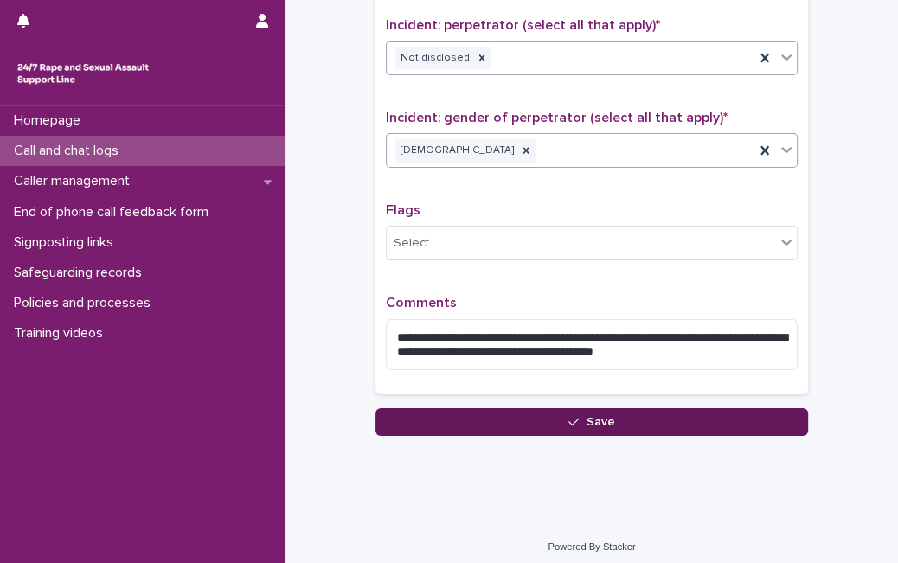
type input "**"
click at [707, 414] on button "Save" at bounding box center [591, 422] width 433 height 28
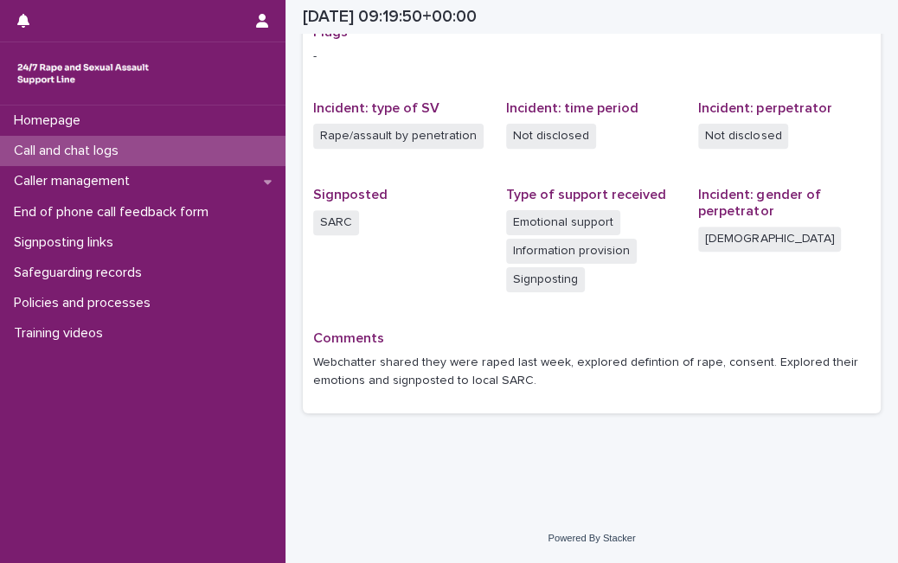
scroll to position [378, 0]
click at [189, 144] on div "Call and chat logs" at bounding box center [142, 151] width 285 height 30
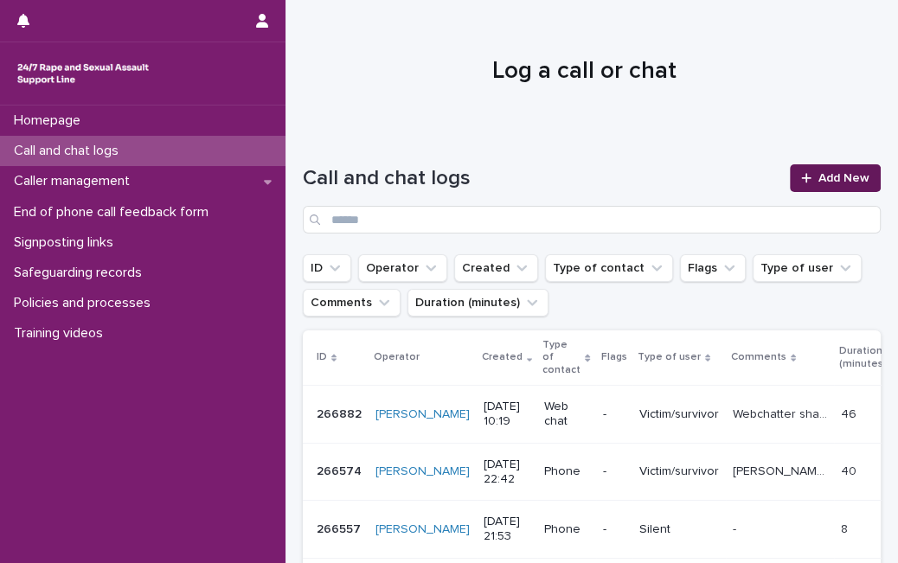
click at [827, 180] on span "Add New" at bounding box center [843, 178] width 51 height 12
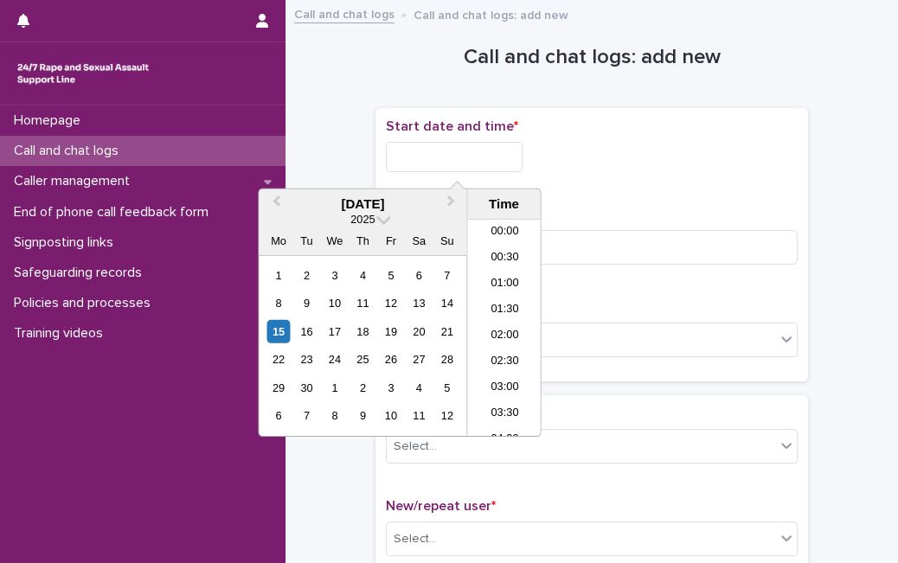
scroll to position [423, 0]
click at [449, 164] on input "text" at bounding box center [454, 157] width 137 height 30
click at [275, 337] on div "15" at bounding box center [277, 331] width 23 height 23
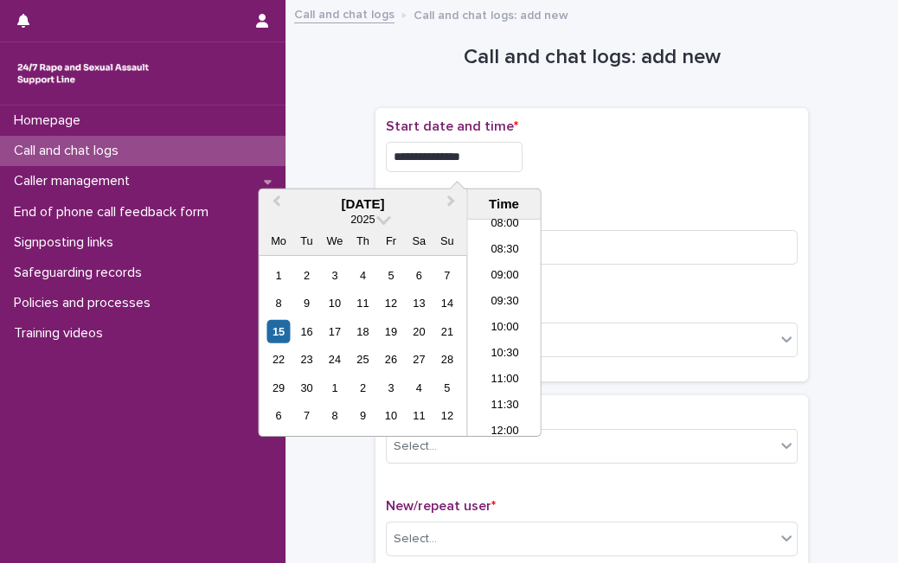
click at [479, 151] on input "**********" at bounding box center [454, 157] width 137 height 30
type input "**********"
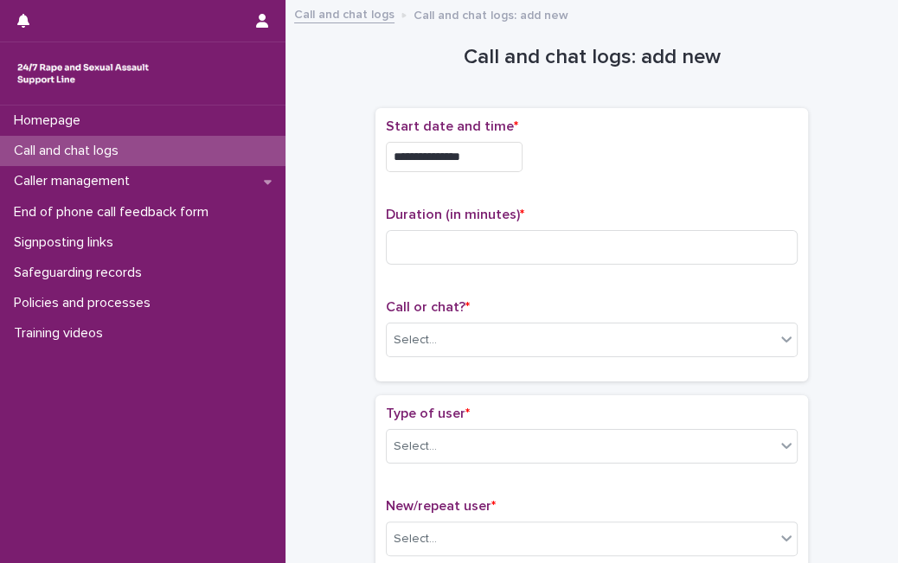
click at [641, 270] on div "Duration (in minutes) *" at bounding box center [592, 243] width 412 height 72
drag, startPoint x: 615, startPoint y: 242, endPoint x: 532, endPoint y: 350, distance: 135.7
click at [532, 350] on div "**********" at bounding box center [592, 245] width 412 height 253
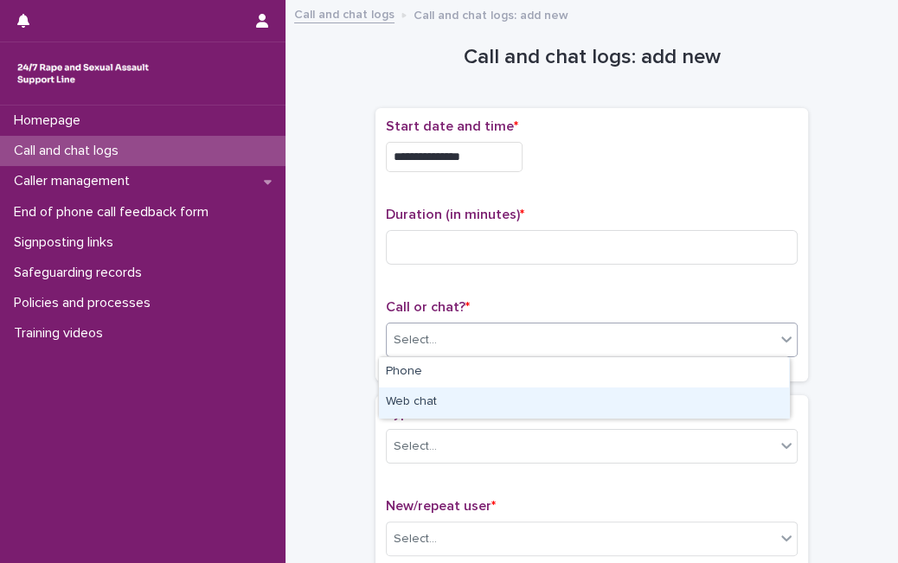
drag, startPoint x: 532, startPoint y: 350, endPoint x: 519, endPoint y: 380, distance: 32.9
click at [516, 391] on body "**********" at bounding box center [449, 281] width 898 height 563
click at [516, 391] on div "Web chat" at bounding box center [584, 403] width 410 height 30
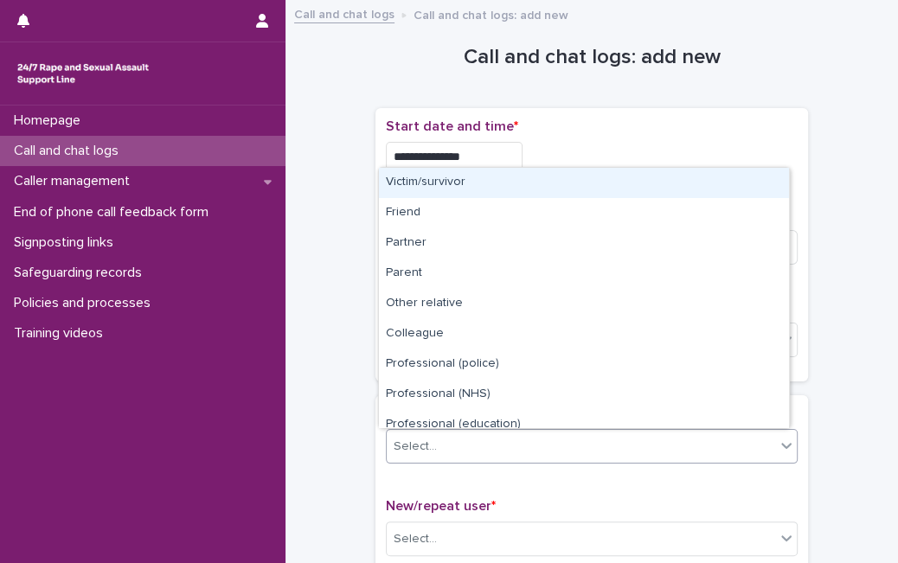
click at [507, 439] on div "Select..." at bounding box center [581, 447] width 388 height 29
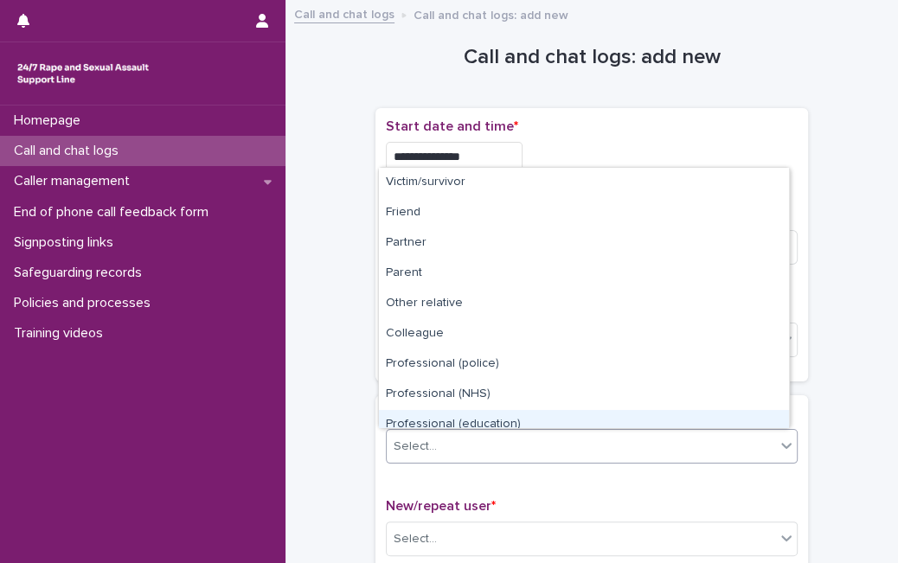
scroll to position [195, 0]
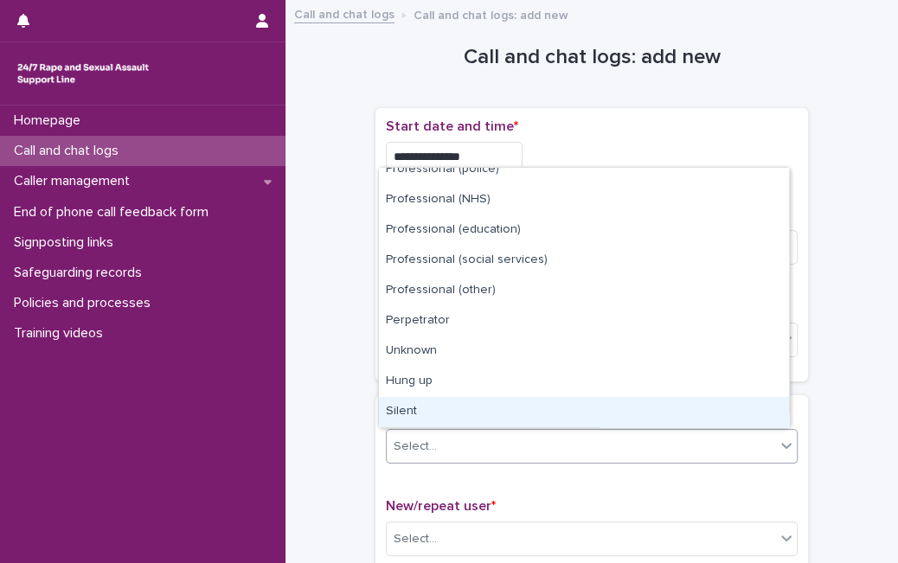
click at [694, 407] on div "Silent" at bounding box center [584, 412] width 410 height 30
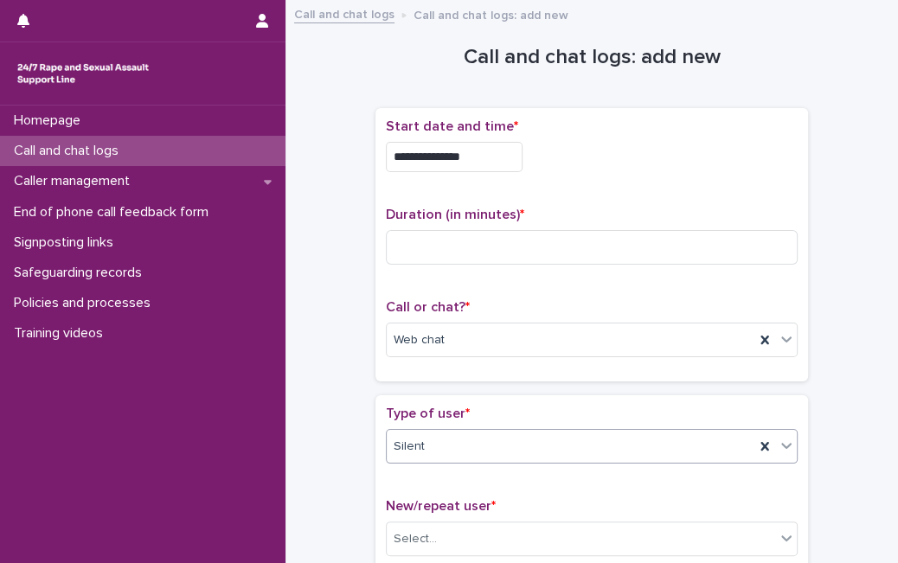
scroll to position [301, 0]
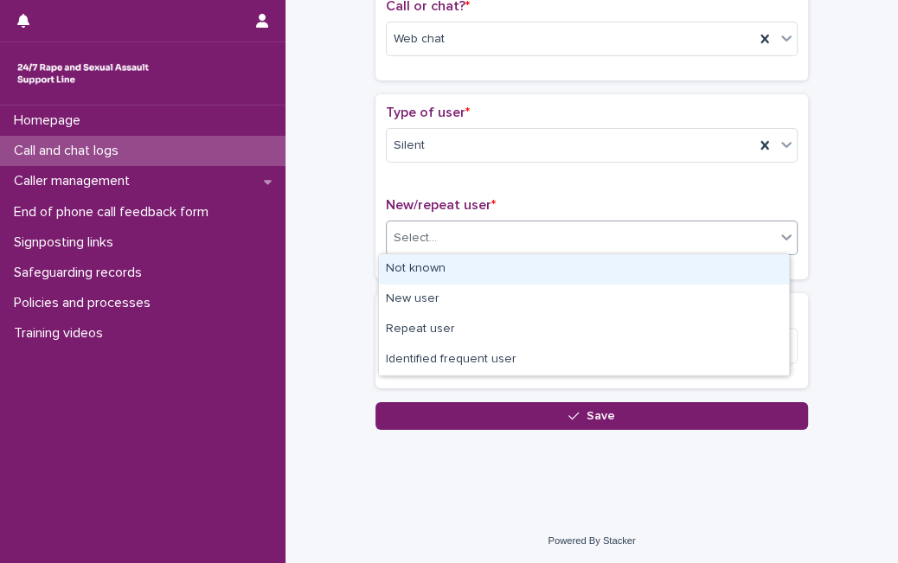
click at [685, 241] on div "Select..." at bounding box center [581, 238] width 388 height 29
click at [668, 255] on div "Not known" at bounding box center [584, 269] width 410 height 30
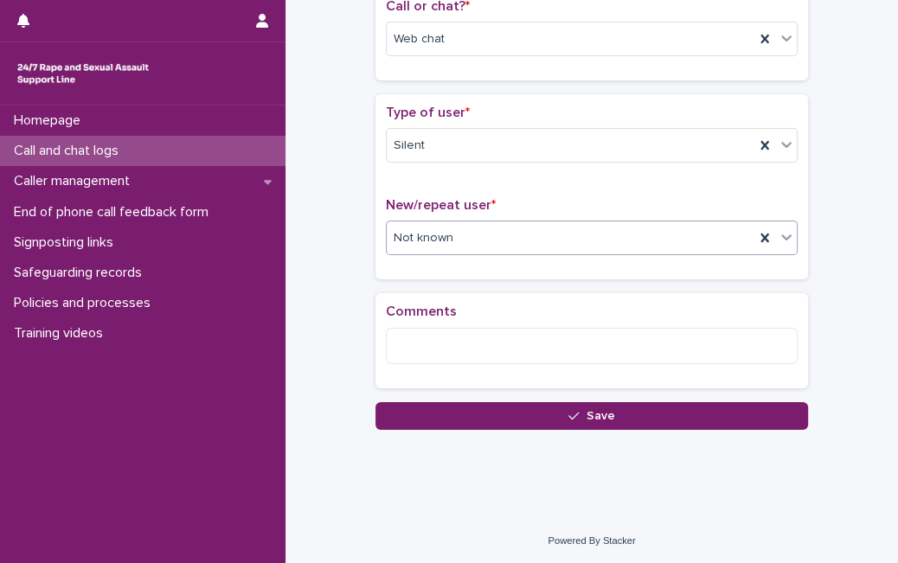
scroll to position [262, 0]
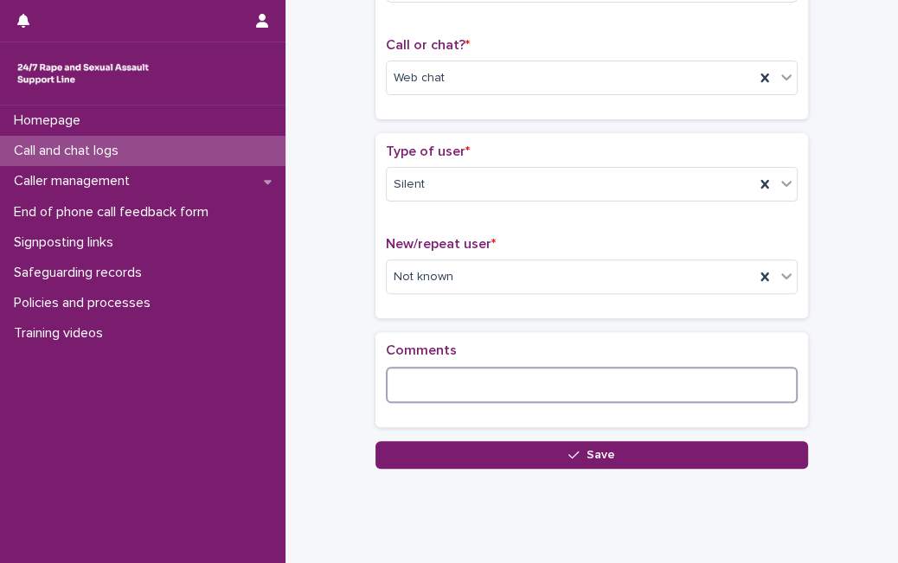
click at [478, 395] on textarea at bounding box center [592, 385] width 412 height 36
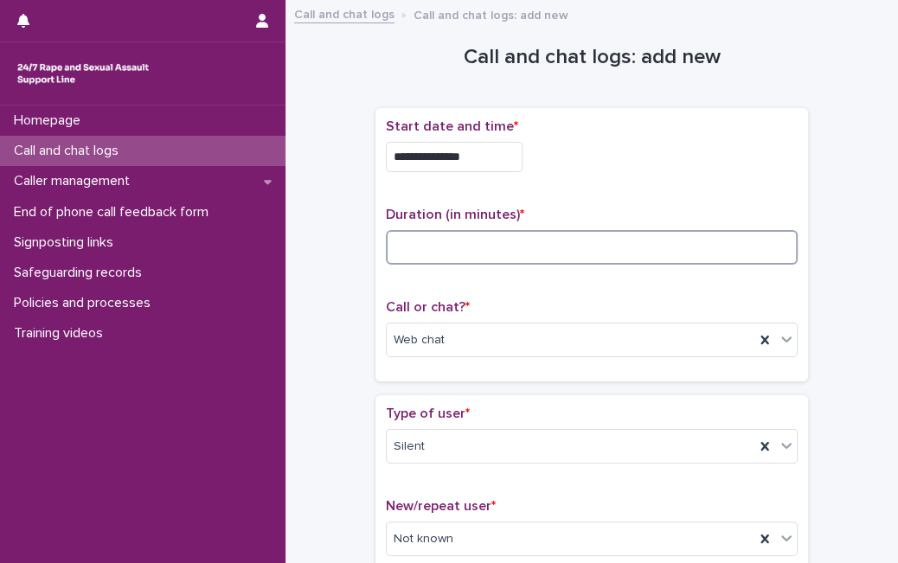
click at [609, 245] on input at bounding box center [592, 247] width 412 height 35
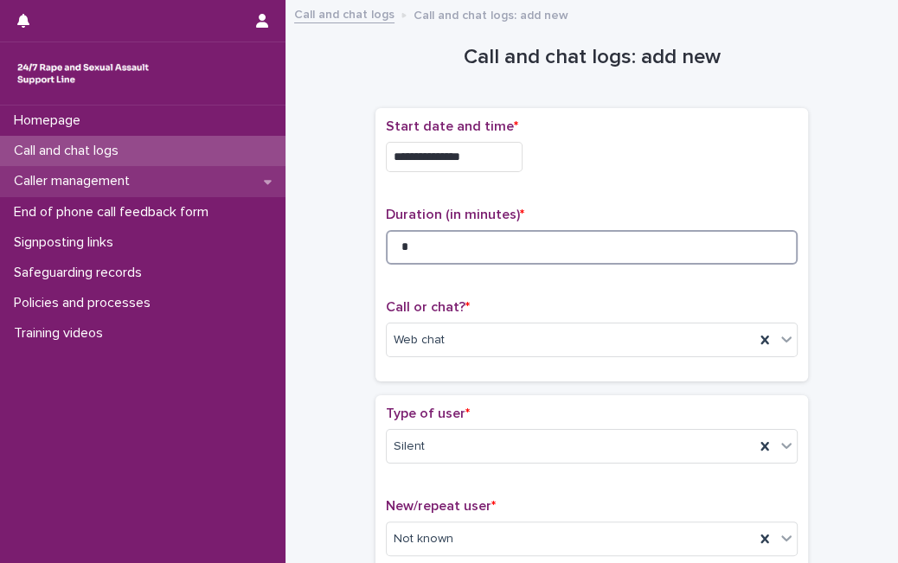
type input "*"
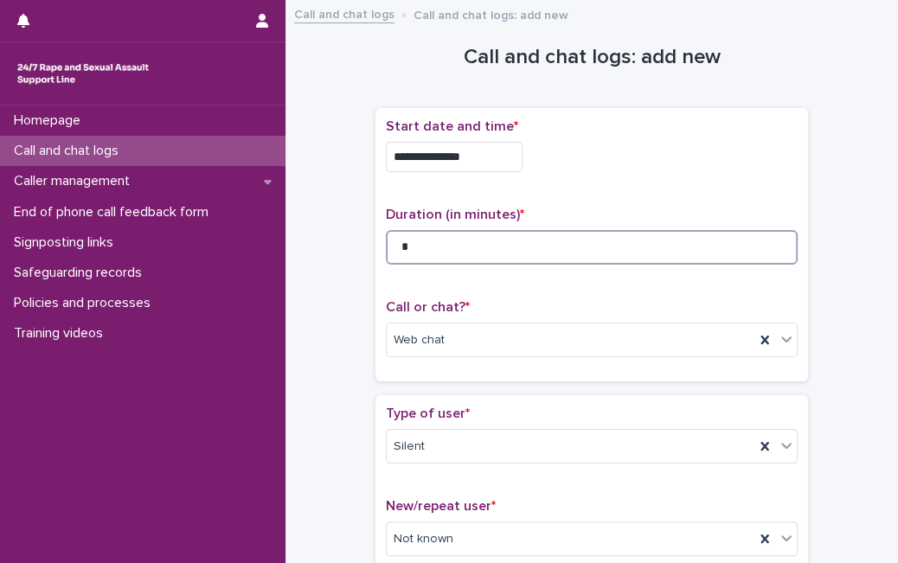
scroll to position [301, 0]
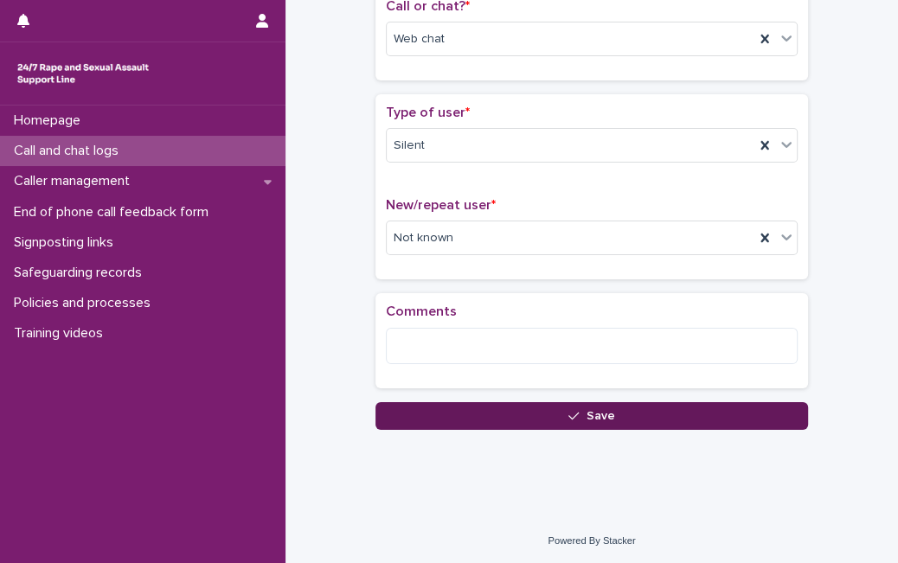
click at [774, 415] on button "Save" at bounding box center [591, 416] width 433 height 28
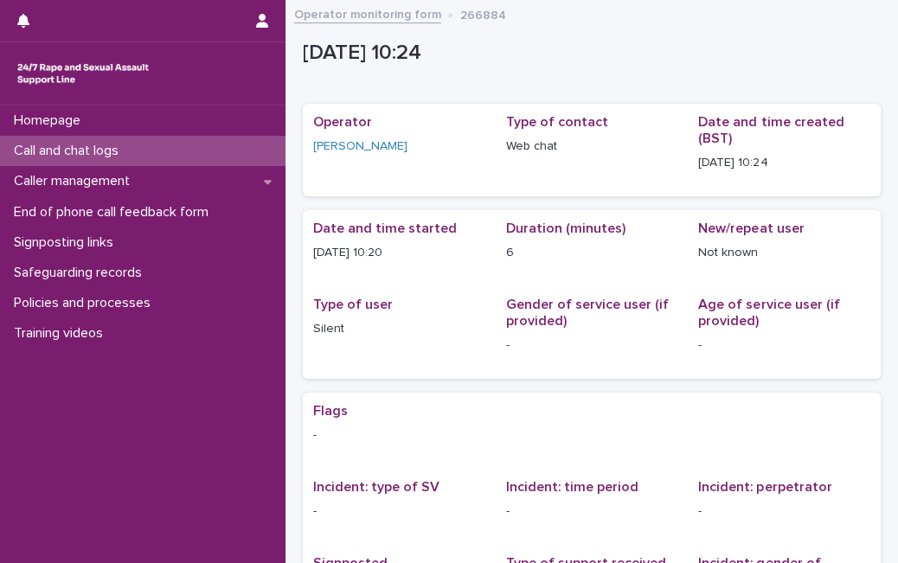
click at [140, 158] on div "Call and chat logs" at bounding box center [142, 151] width 285 height 30
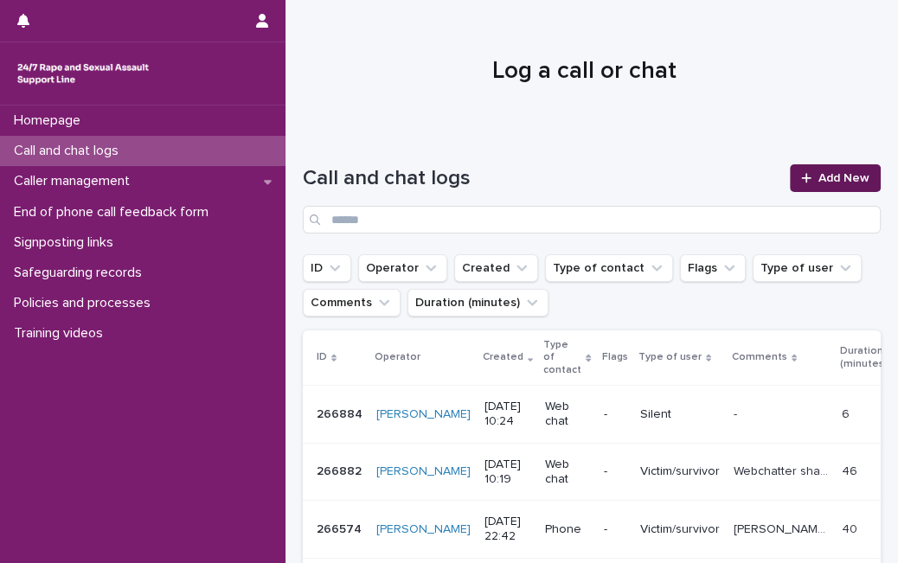
click at [790, 183] on link "Add New" at bounding box center [835, 178] width 91 height 28
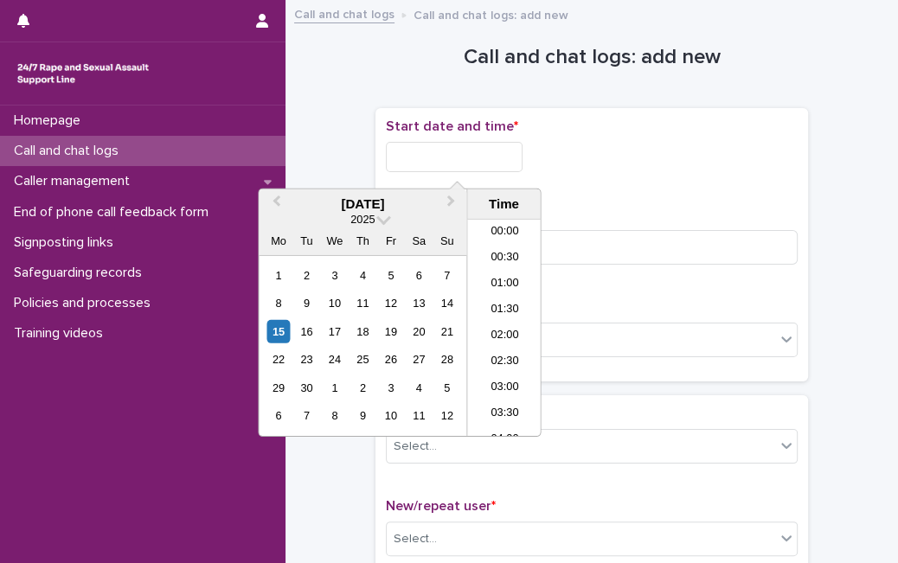
click at [454, 152] on input "text" at bounding box center [454, 157] width 137 height 30
click at [280, 334] on div "15" at bounding box center [277, 331] width 23 height 23
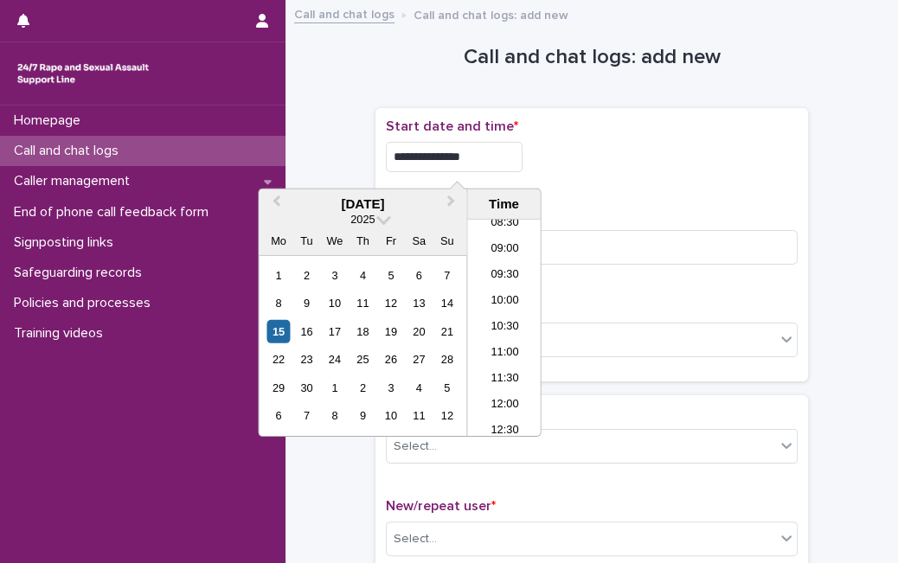
click at [502, 163] on input "**********" at bounding box center [454, 157] width 137 height 30
type input "**********"
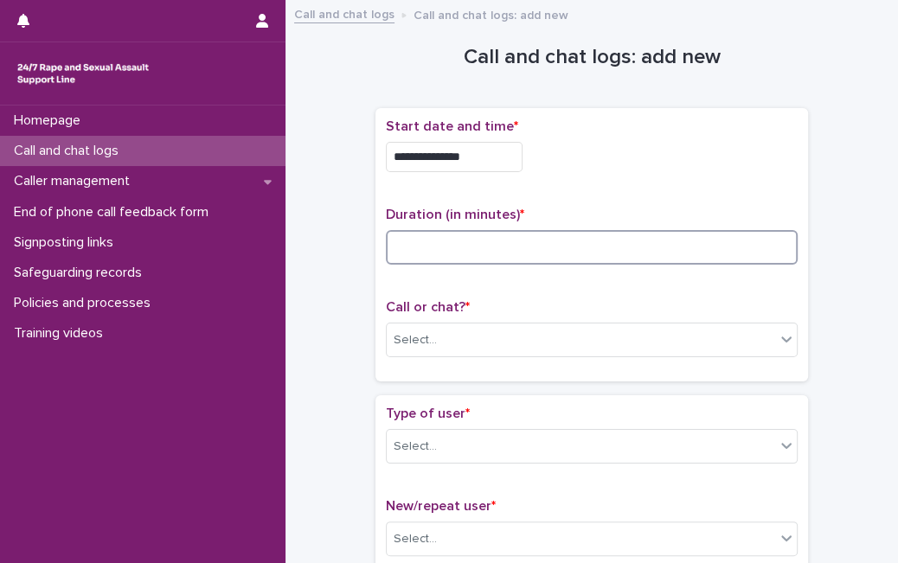
click at [587, 249] on input at bounding box center [592, 247] width 412 height 35
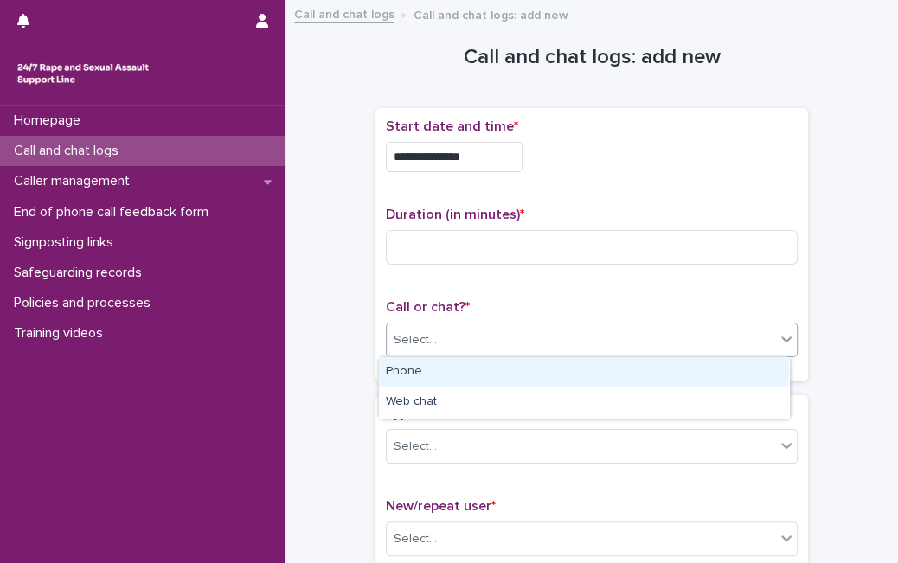
click at [475, 339] on div "Select..." at bounding box center [581, 340] width 388 height 29
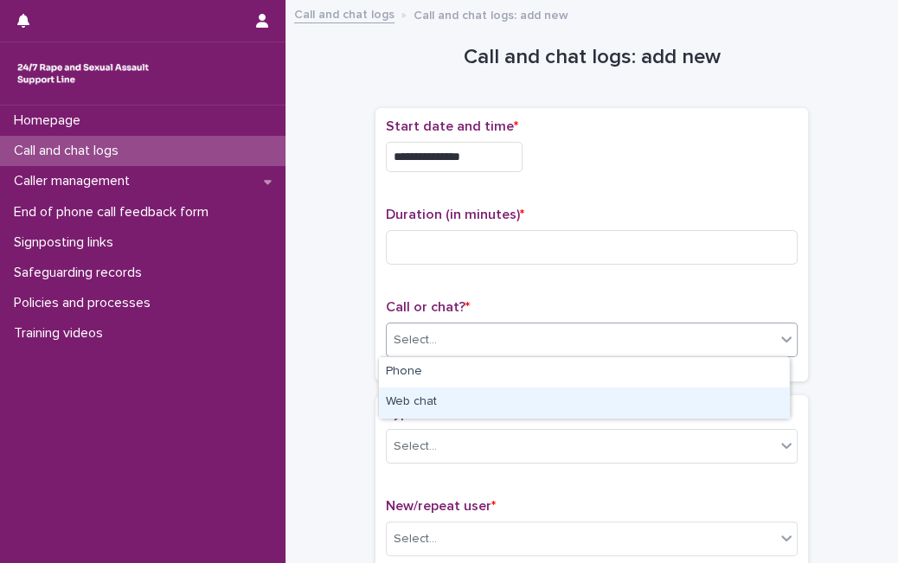
click at [461, 406] on div "Web chat" at bounding box center [584, 403] width 410 height 30
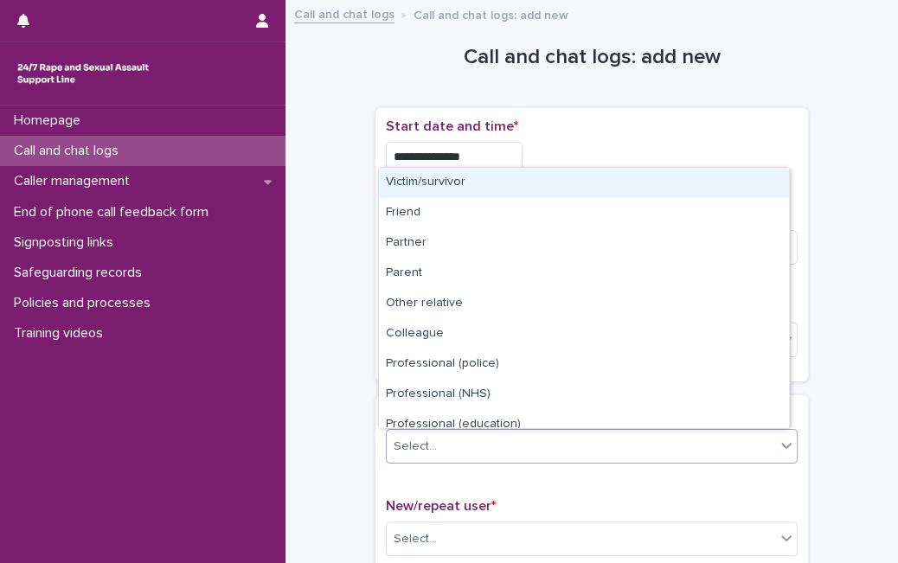
click at [446, 452] on div "Select..." at bounding box center [581, 447] width 388 height 29
click at [503, 189] on div "Victim/survivor" at bounding box center [584, 183] width 410 height 30
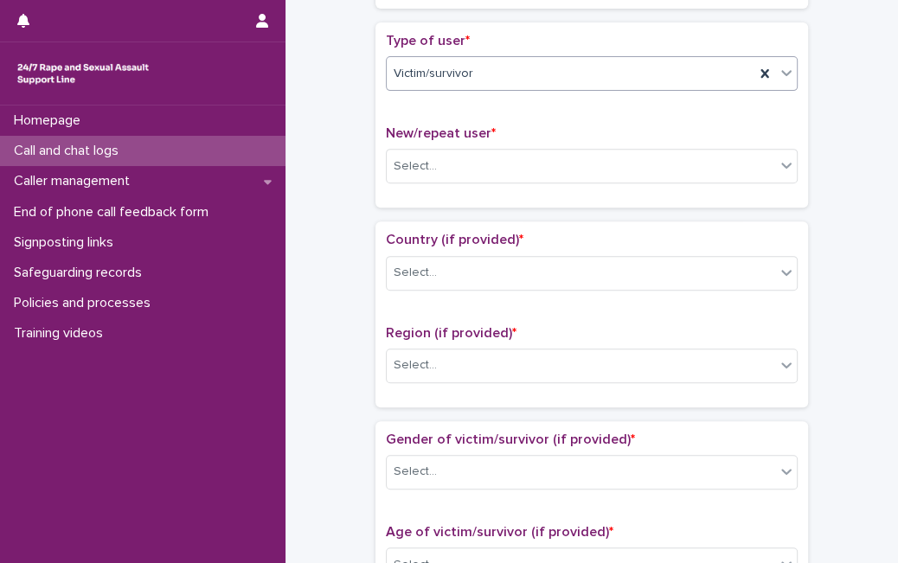
scroll to position [394, 0]
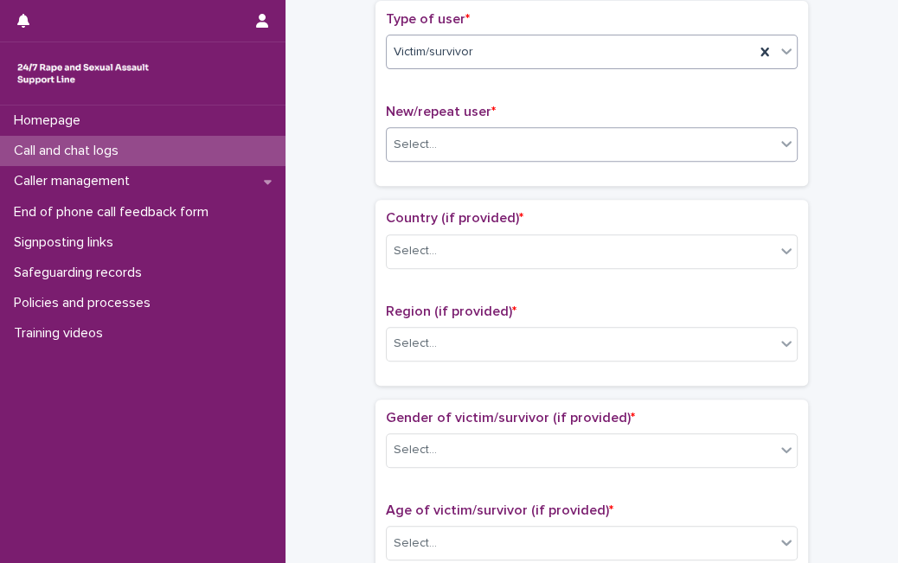
click at [734, 134] on div "Select..." at bounding box center [581, 145] width 388 height 29
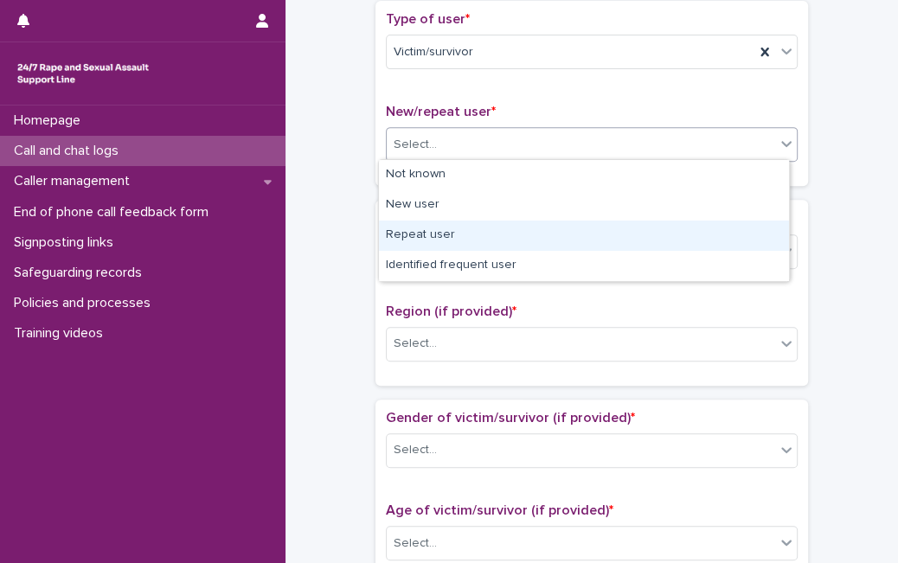
click at [618, 240] on div "Repeat user" at bounding box center [584, 236] width 410 height 30
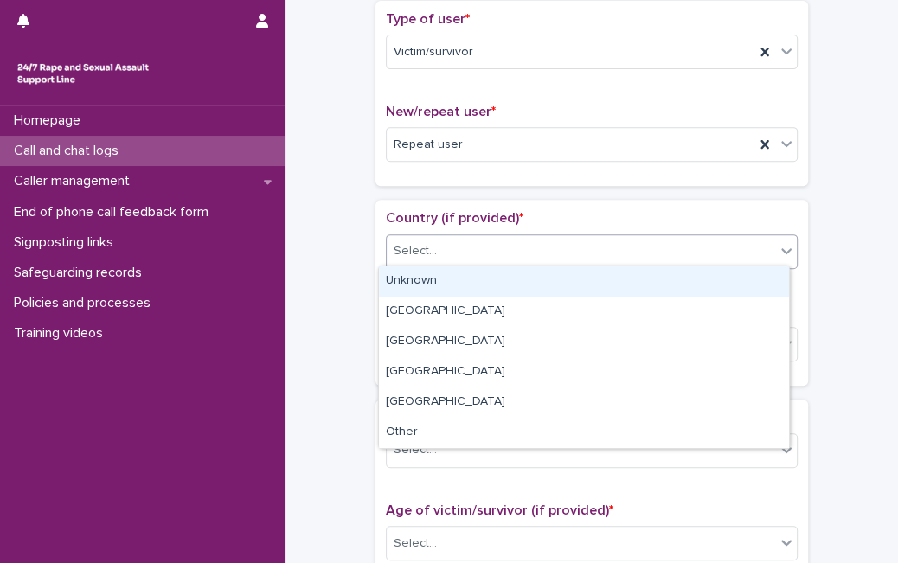
drag, startPoint x: 491, startPoint y: 253, endPoint x: 478, endPoint y: 288, distance: 37.8
click at [478, 288] on body "**********" at bounding box center [449, 281] width 898 height 563
click at [478, 288] on div "Unknown" at bounding box center [584, 281] width 410 height 30
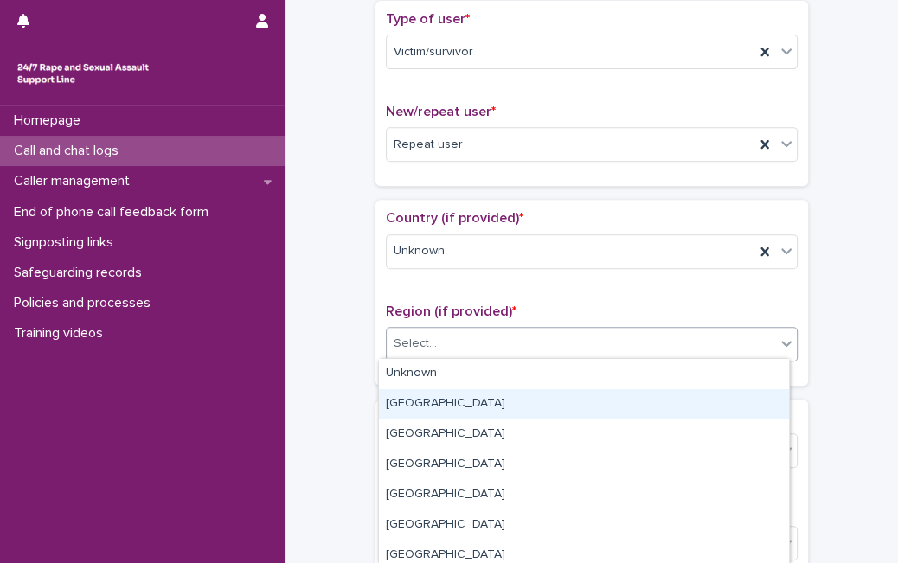
drag, startPoint x: 452, startPoint y: 340, endPoint x: 429, endPoint y: 394, distance: 58.2
click at [429, 394] on body "**********" at bounding box center [449, 281] width 898 height 563
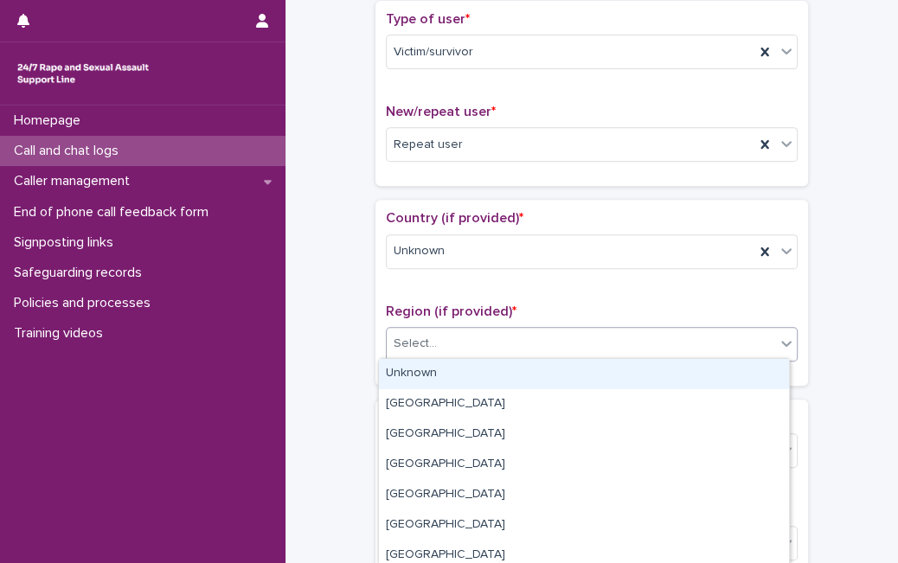
click at [439, 379] on div "Unknown" at bounding box center [584, 374] width 410 height 30
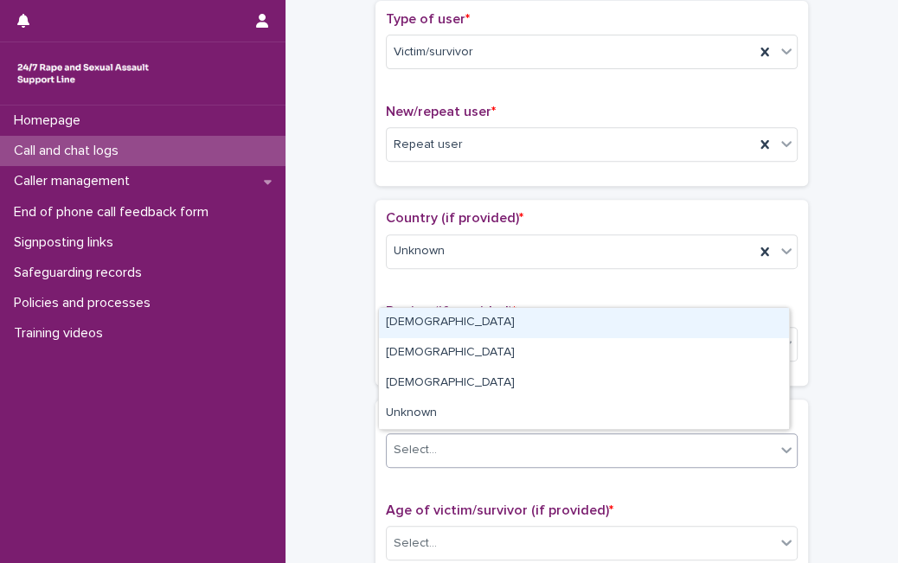
click at [437, 445] on div "Select..." at bounding box center [581, 450] width 388 height 29
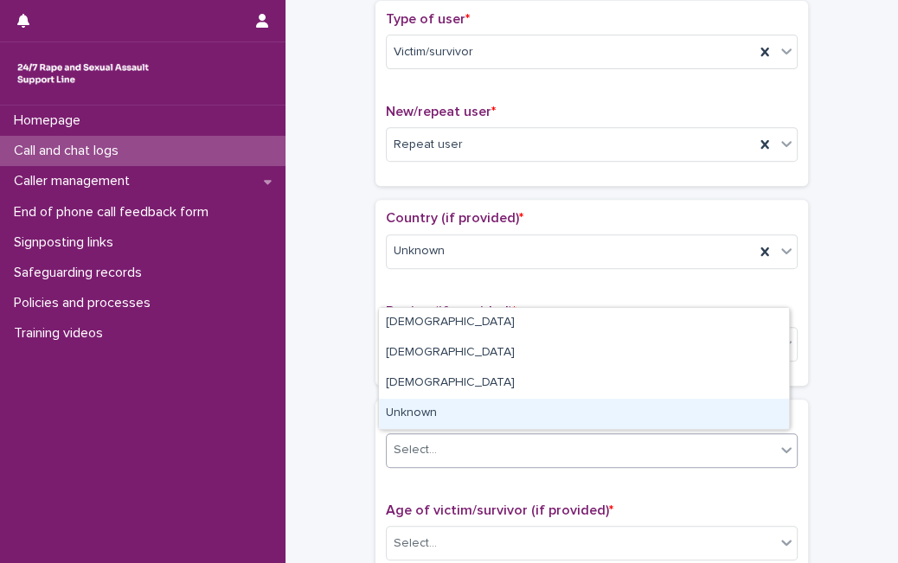
click at [470, 411] on div "Unknown" at bounding box center [584, 414] width 410 height 30
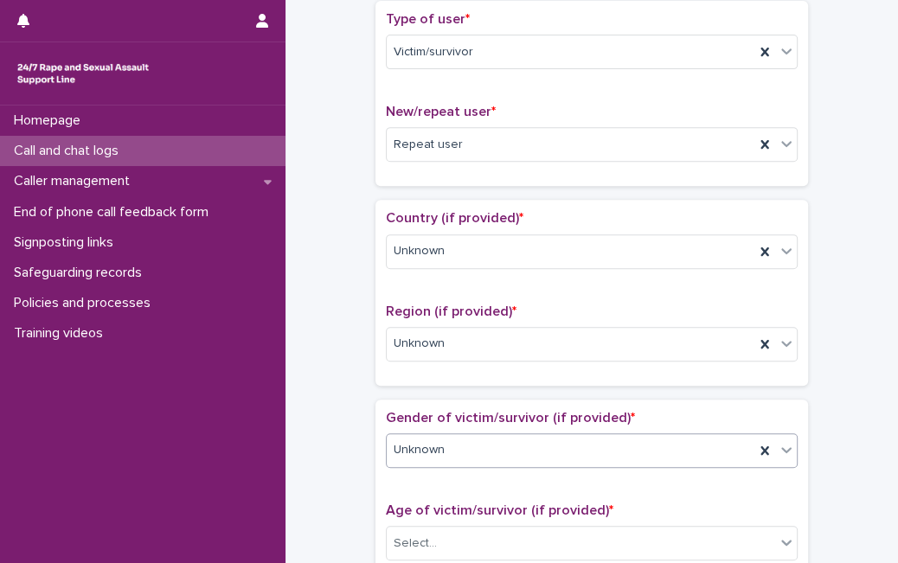
scroll to position [887, 0]
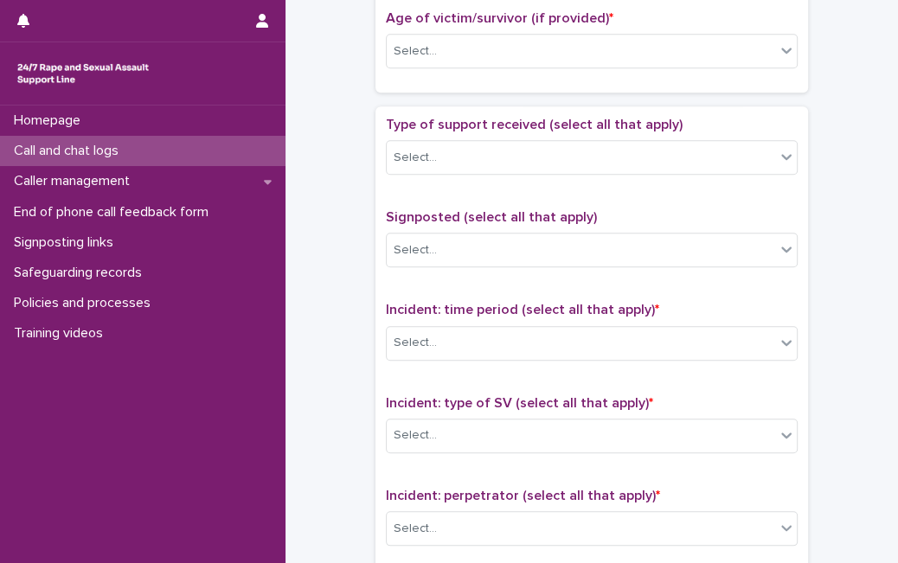
click at [586, 63] on div "Age of victim/survivor (if provided) * Select..." at bounding box center [592, 46] width 412 height 72
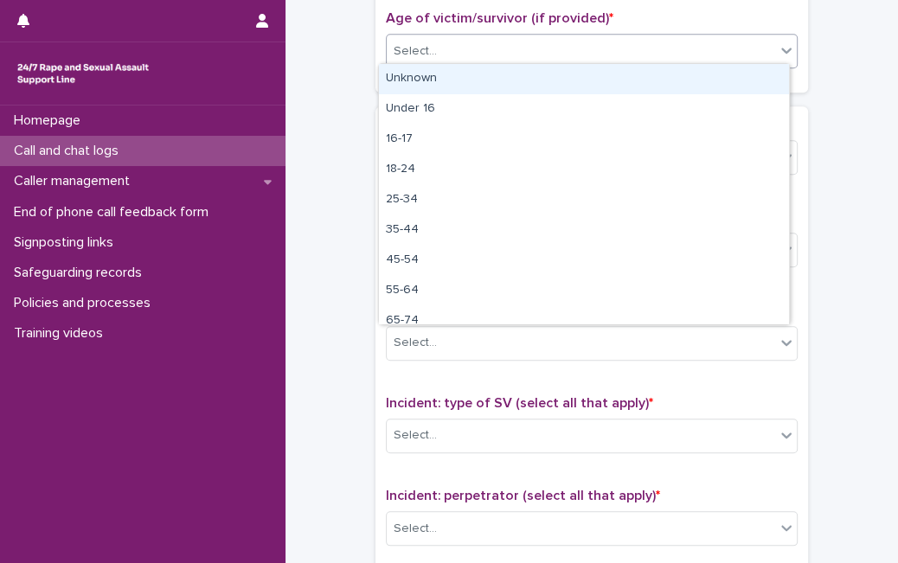
drag, startPoint x: 591, startPoint y: 55, endPoint x: 563, endPoint y: 87, distance: 42.3
click at [563, 87] on body "**********" at bounding box center [449, 281] width 898 height 563
click at [563, 87] on div "Unknown" at bounding box center [584, 79] width 410 height 30
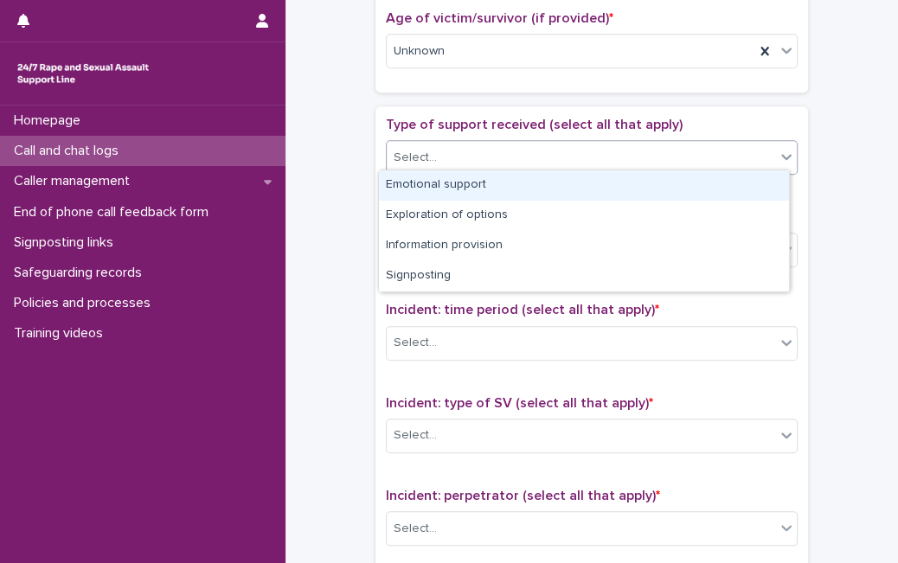
drag, startPoint x: 548, startPoint y: 152, endPoint x: 534, endPoint y: 185, distance: 36.0
click at [534, 185] on body "**********" at bounding box center [449, 281] width 898 height 563
click at [534, 185] on div "Emotional support" at bounding box center [584, 185] width 410 height 30
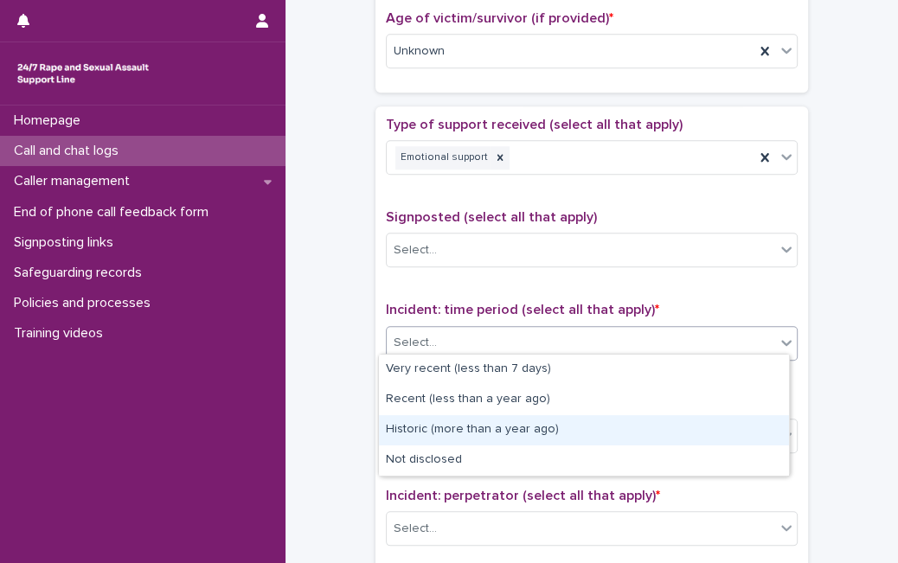
click at [449, 457] on body "**********" at bounding box center [449, 281] width 898 height 563
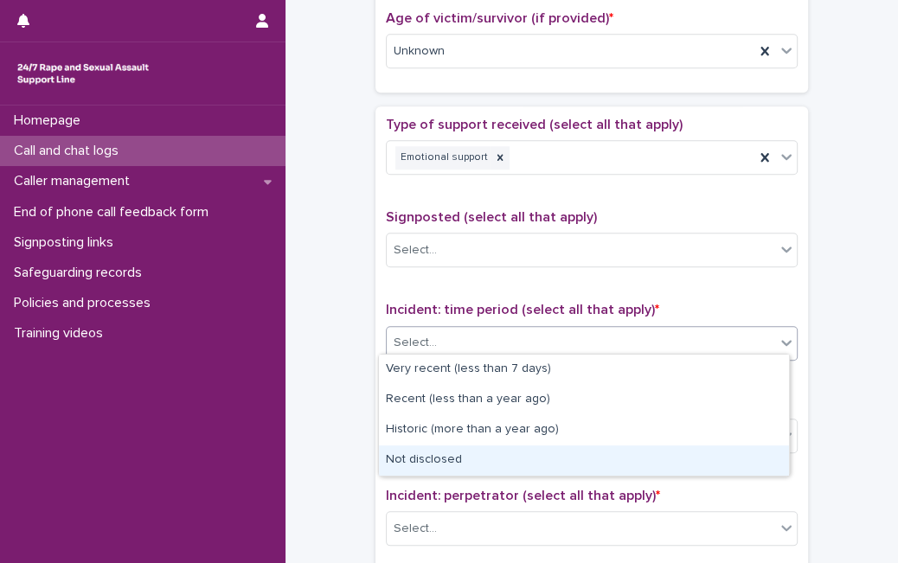
click at [449, 457] on div "Not disclosed" at bounding box center [584, 461] width 410 height 30
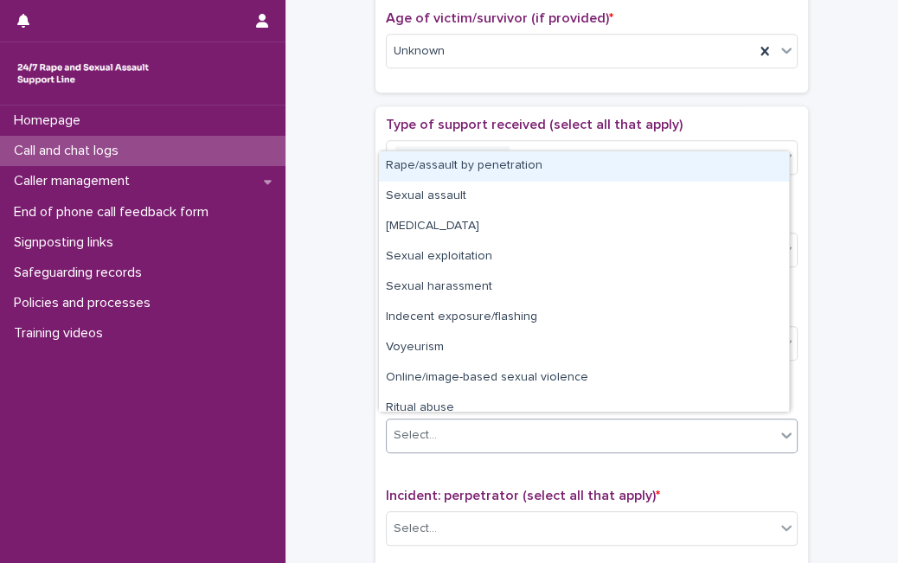
click at [465, 439] on div "Select..." at bounding box center [581, 435] width 388 height 29
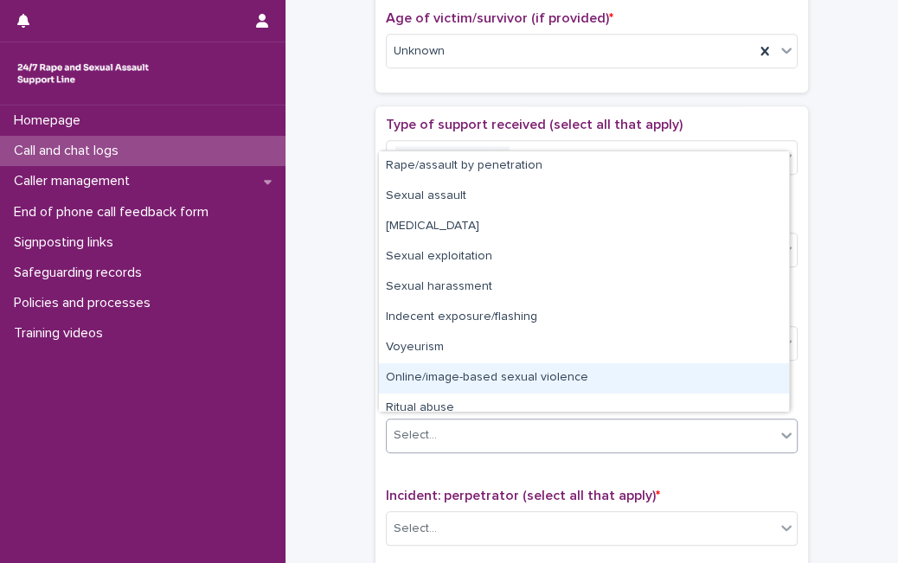
scroll to position [42, 0]
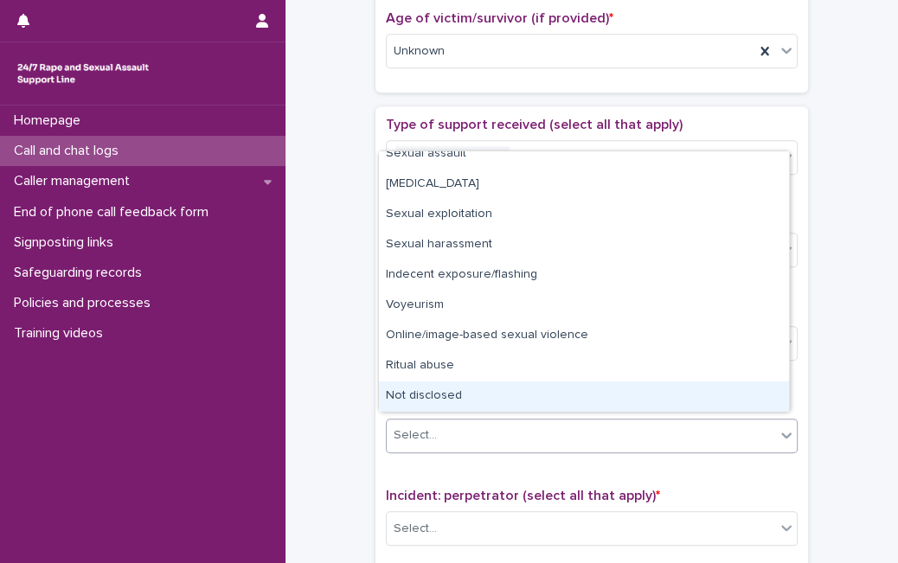
click at [727, 389] on div "Not disclosed" at bounding box center [584, 397] width 410 height 30
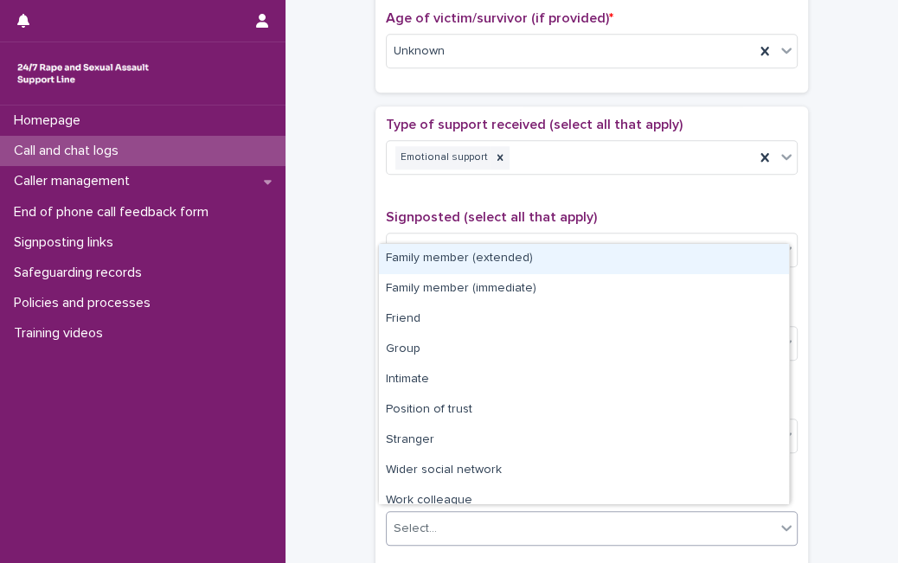
click at [623, 511] on div "Select..." at bounding box center [592, 528] width 412 height 35
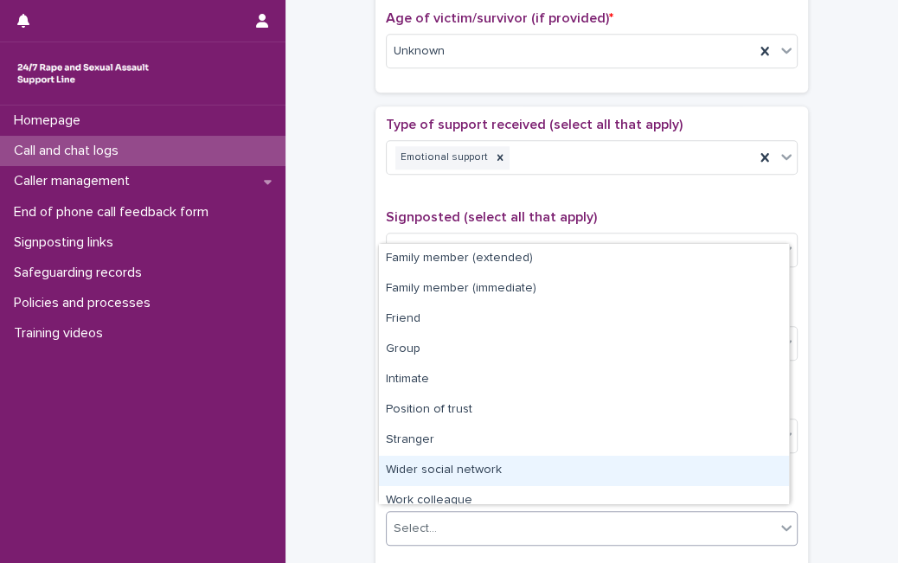
scroll to position [74, 0]
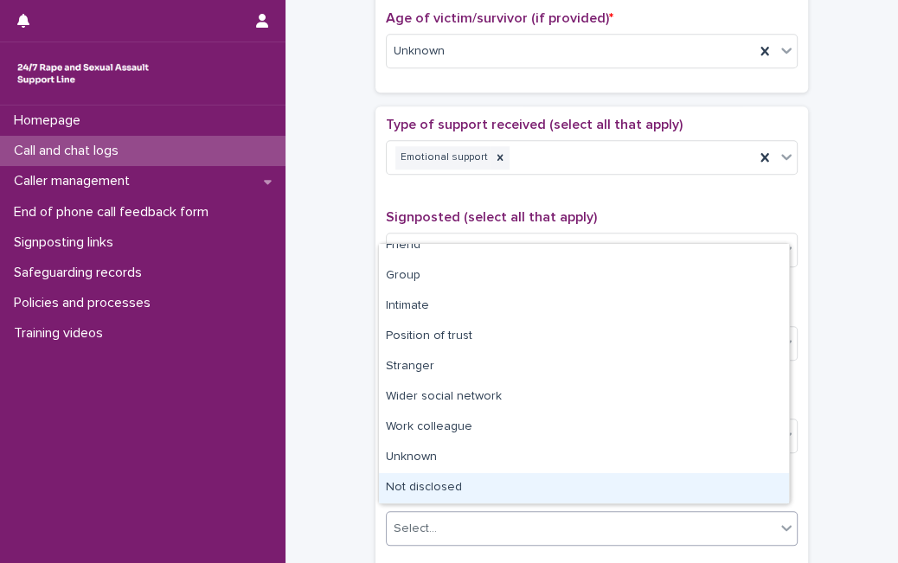
click at [697, 478] on div "Not disclosed" at bounding box center [584, 488] width 410 height 30
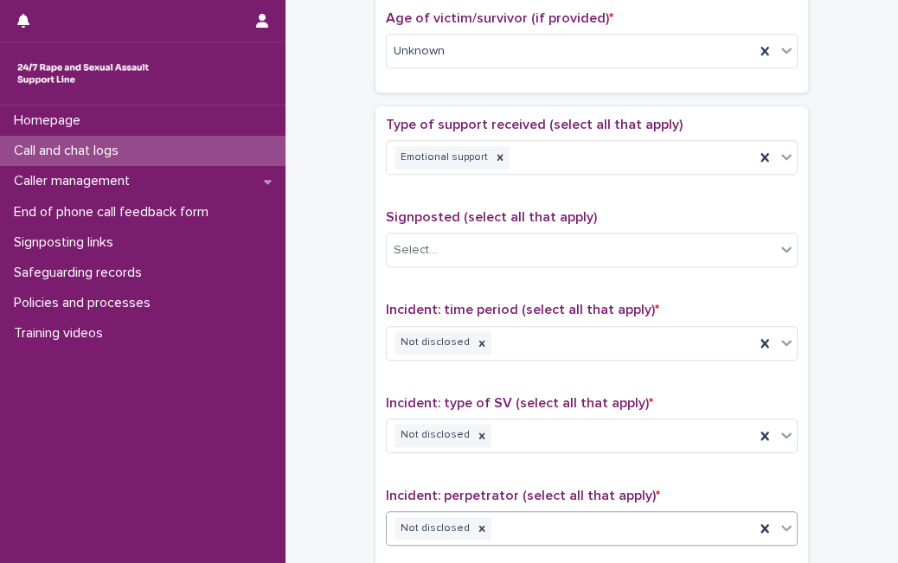
scroll to position [1343, 0]
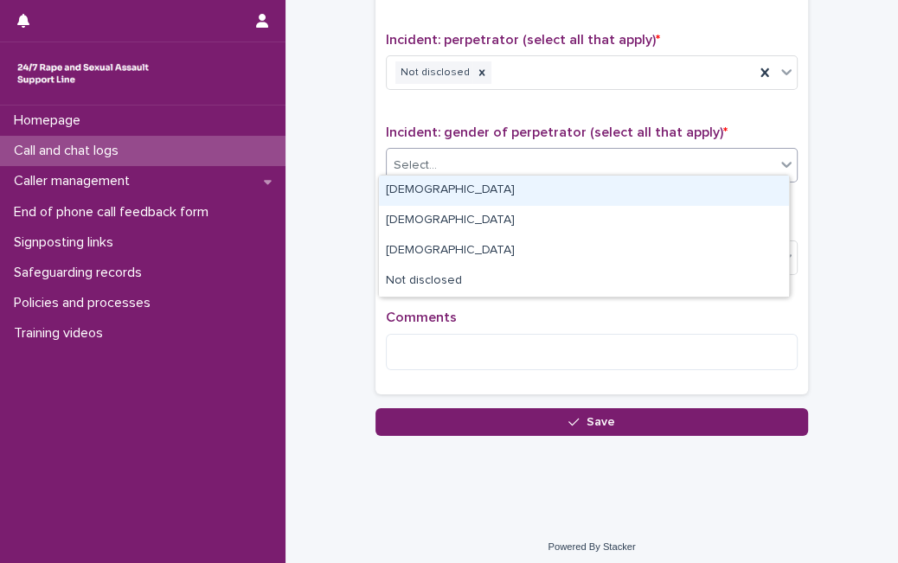
click at [610, 154] on div "Select..." at bounding box center [581, 165] width 388 height 29
click at [557, 186] on div "[DEMOGRAPHIC_DATA]" at bounding box center [584, 191] width 410 height 30
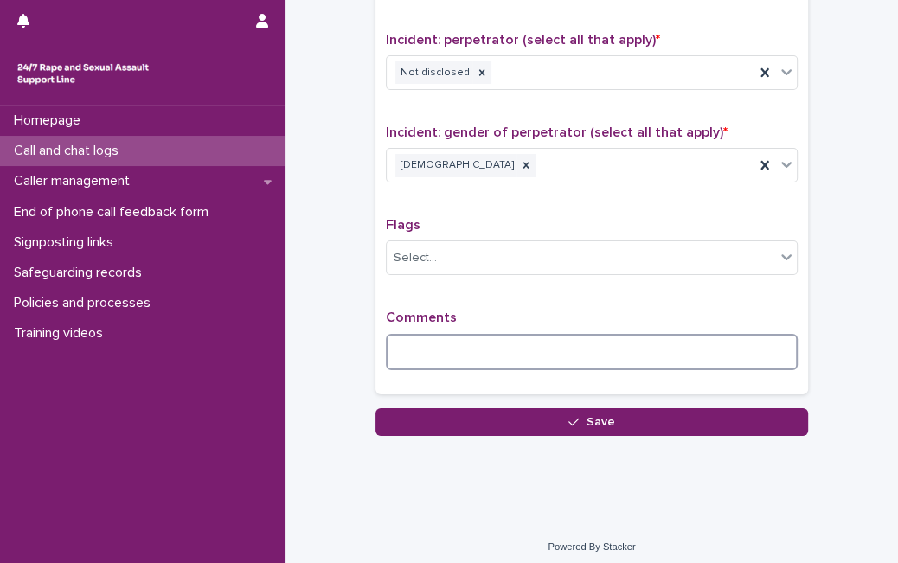
click at [471, 334] on textarea at bounding box center [592, 352] width 412 height 36
click at [599, 342] on textarea "**********" at bounding box center [592, 352] width 412 height 36
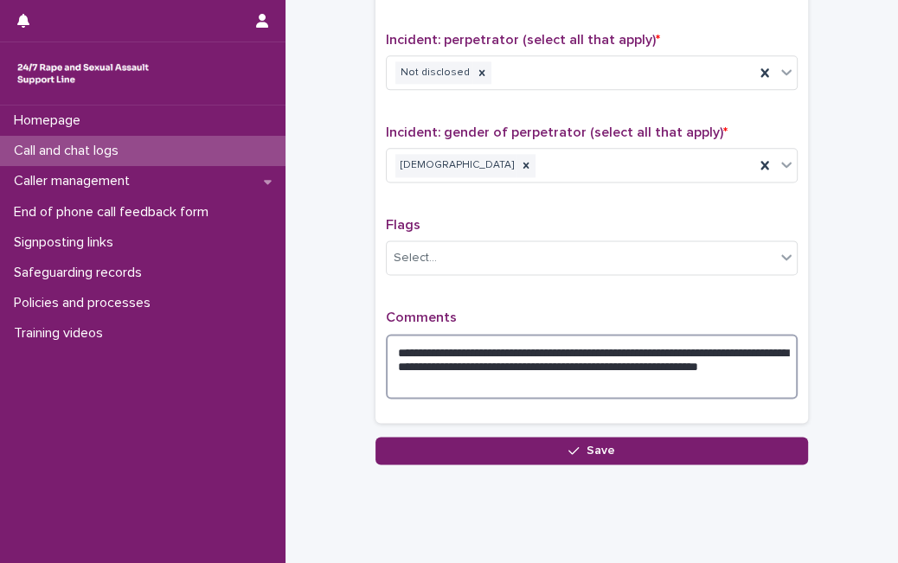
type textarea "**********"
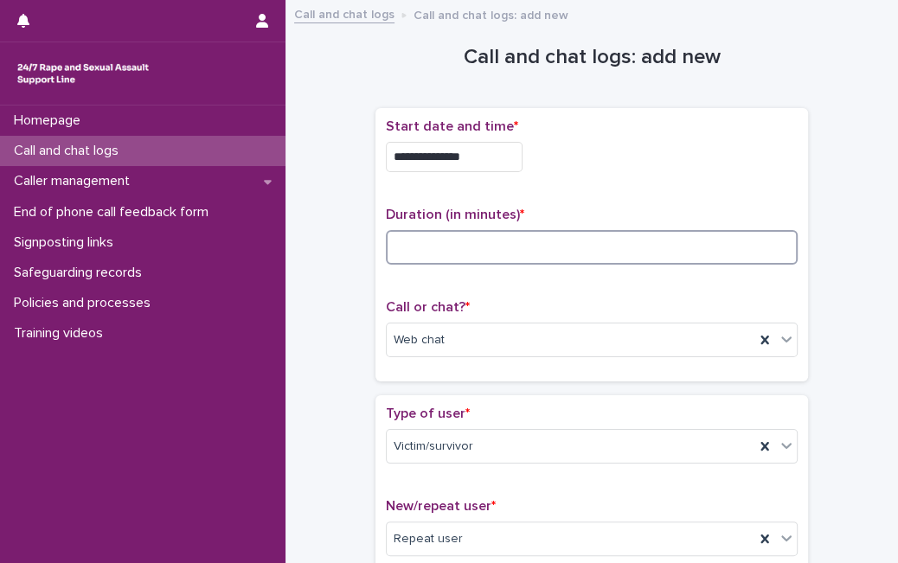
click at [502, 247] on input at bounding box center [592, 247] width 412 height 35
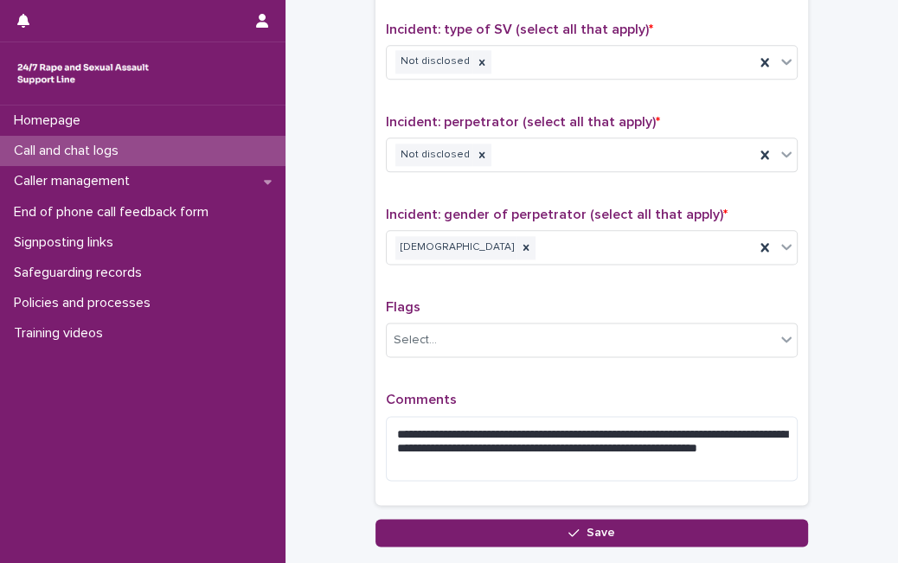
scroll to position [1332, 0]
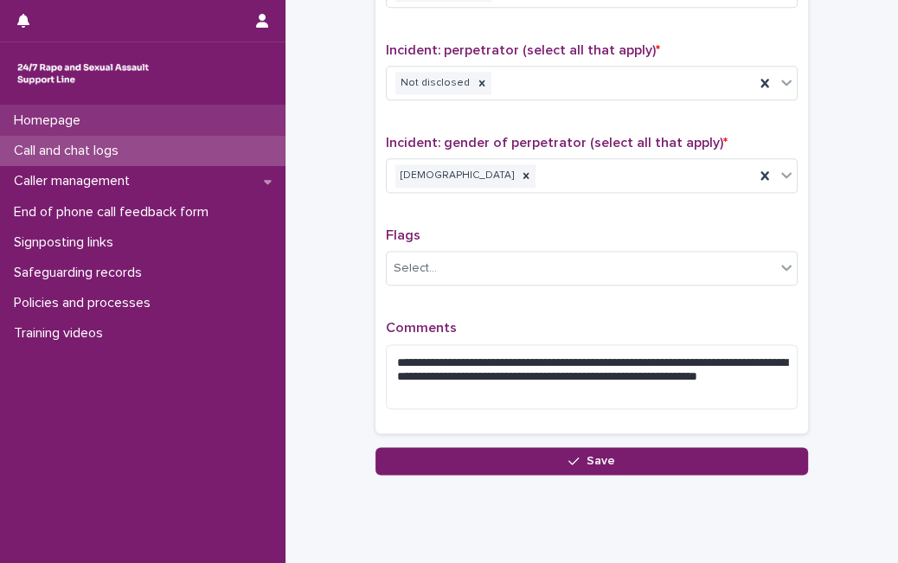
type input "**"
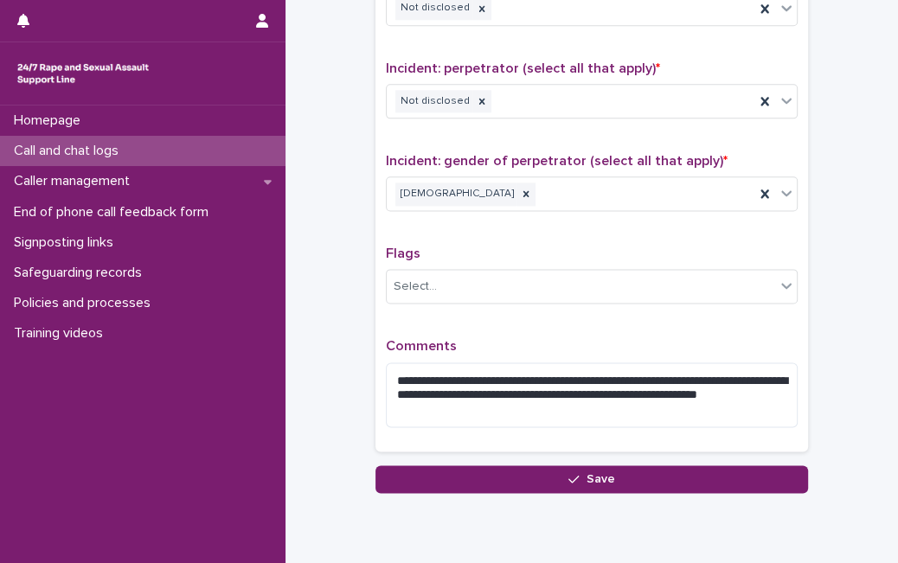
scroll to position [1322, 0]
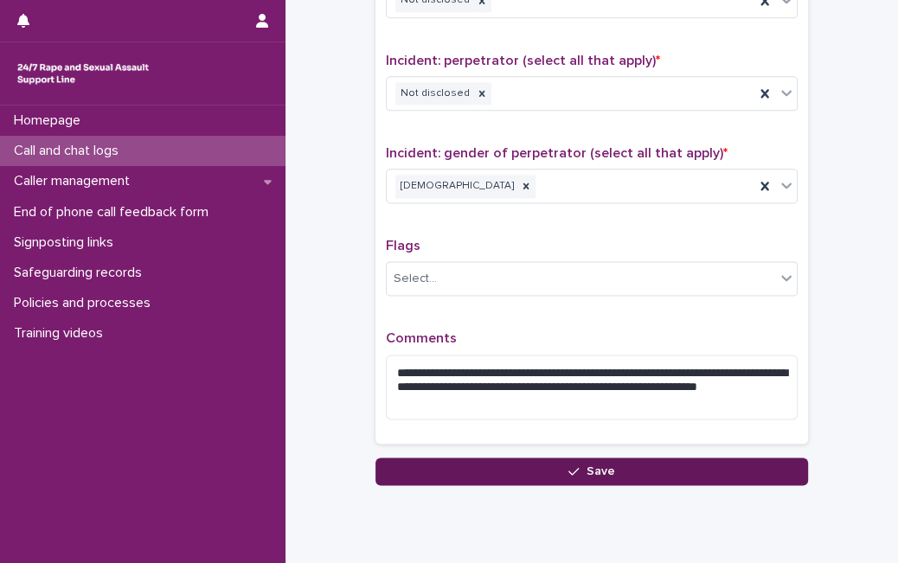
click at [696, 458] on button "Save" at bounding box center [591, 472] width 433 height 28
